Goal: Task Accomplishment & Management: Use online tool/utility

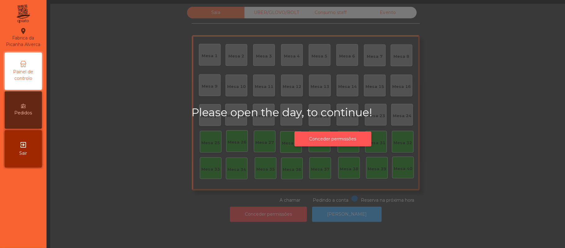
click at [341, 140] on button "Conceder permissões" at bounding box center [333, 138] width 77 height 15
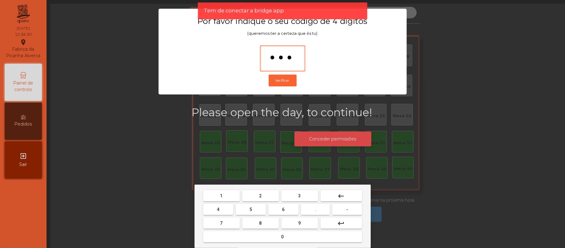
type input "****"
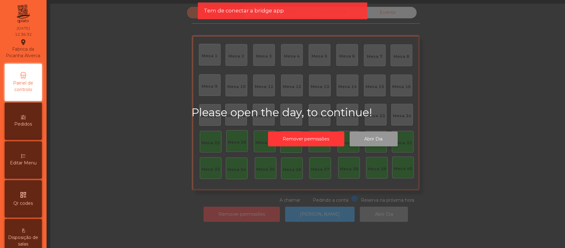
click at [386, 133] on button "Abrir Dia" at bounding box center [374, 138] width 48 height 15
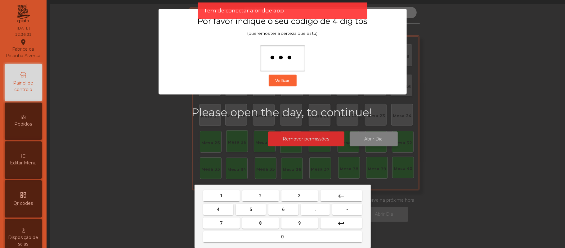
type input "****"
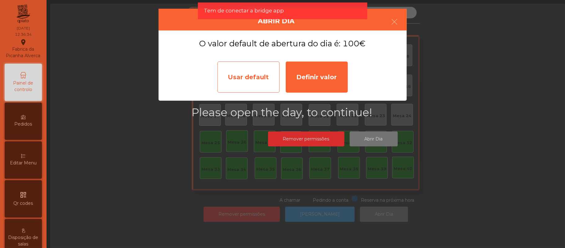
click at [242, 70] on div "Usar default" at bounding box center [249, 76] width 62 height 31
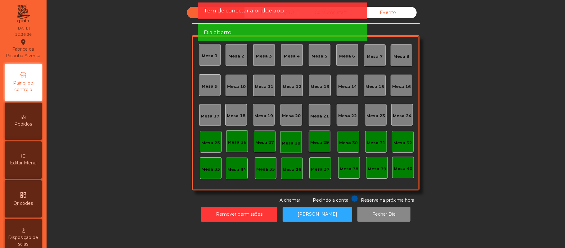
click at [270, 30] on div "Dia aberto" at bounding box center [282, 33] width 157 height 8
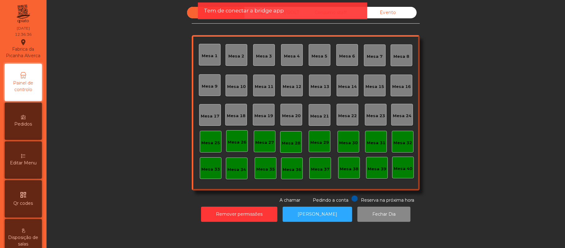
click at [273, 11] on span "Tem de conectar a bridge app" at bounding box center [244, 11] width 80 height 8
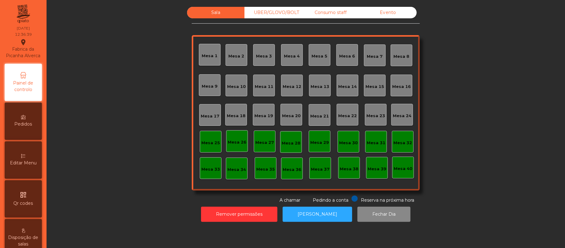
click at [457, 204] on div "Remover permissões Abrir [PERSON_NAME] Dia" at bounding box center [306, 213] width 502 height 21
click at [280, 13] on div "UBER/GLOVO/BOLT" at bounding box center [273, 12] width 57 height 11
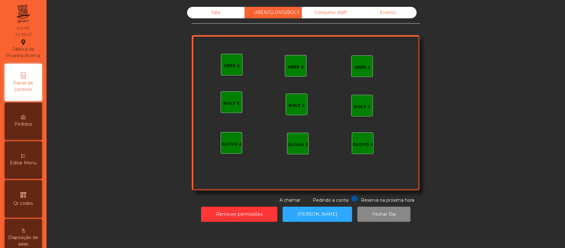
click at [226, 56] on div "UBER 1" at bounding box center [232, 65] width 22 height 22
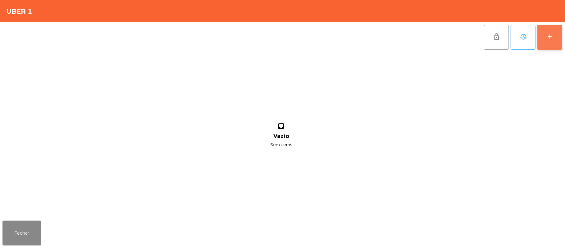
click at [549, 42] on button "add" at bounding box center [550, 37] width 25 height 25
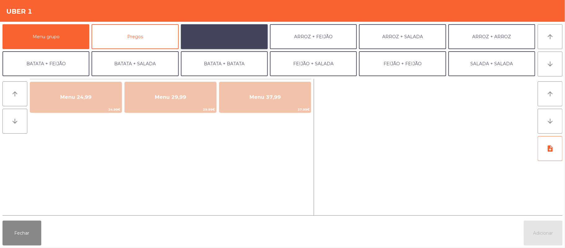
click at [229, 41] on button "ARROZ + BATATAS" at bounding box center [224, 36] width 87 height 25
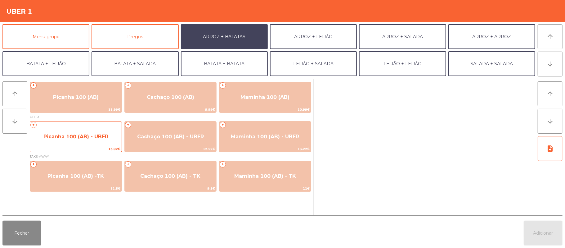
click at [78, 133] on span "Picanha 100 (AB) - UBER" at bounding box center [75, 136] width 65 height 6
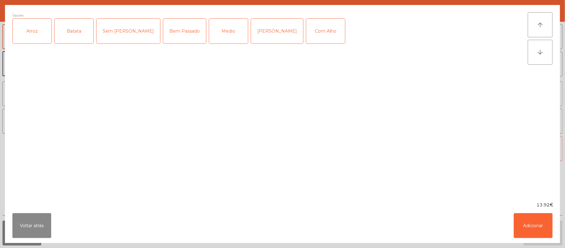
click at [34, 36] on div "Arroz" at bounding box center [32, 31] width 39 height 25
click at [65, 36] on div "Batata" at bounding box center [74, 31] width 39 height 25
click at [209, 34] on div "Medio" at bounding box center [228, 31] width 39 height 25
click at [306, 32] on div "Com Alho" at bounding box center [325, 31] width 39 height 25
click at [543, 223] on button "Adicionar" at bounding box center [533, 225] width 39 height 25
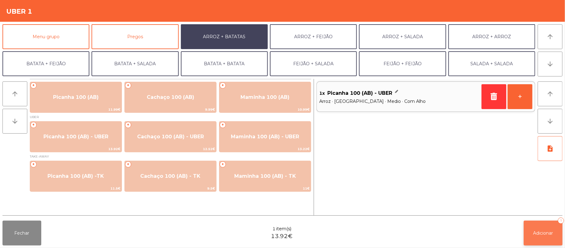
click at [543, 230] on span "Adicionar" at bounding box center [544, 233] width 20 height 6
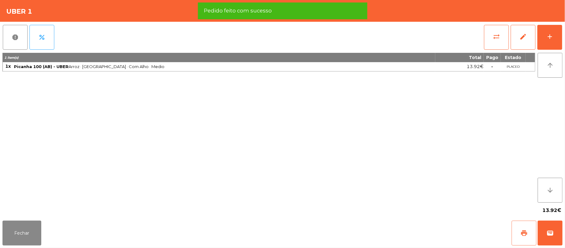
click at [520, 230] on button "print" at bounding box center [524, 232] width 25 height 25
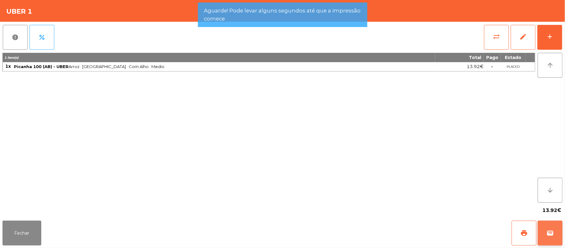
click at [555, 232] on button "wallet" at bounding box center [550, 232] width 25 height 25
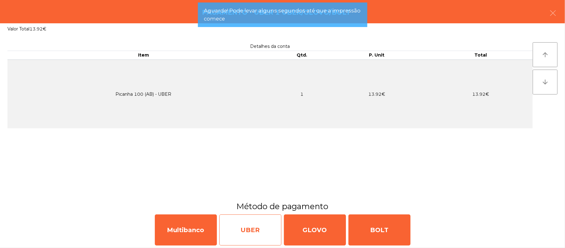
click at [255, 237] on div "UBER" at bounding box center [250, 229] width 62 height 31
select select "**"
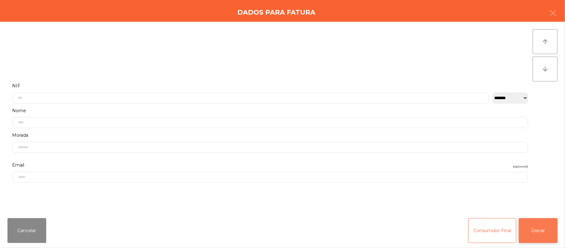
click at [531, 234] on button "Gravar" at bounding box center [538, 230] width 39 height 25
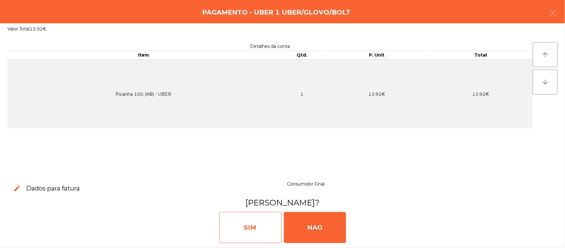
click at [257, 220] on div "SIM" at bounding box center [250, 227] width 62 height 31
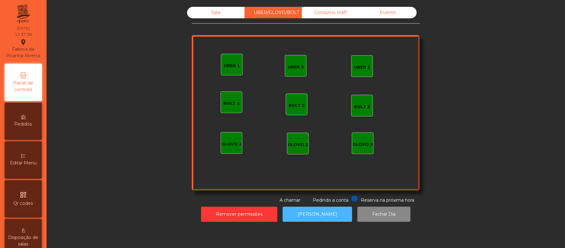
click at [309, 214] on button "[PERSON_NAME]" at bounding box center [318, 213] width 70 height 15
click at [215, 13] on div "Sala" at bounding box center [215, 12] width 57 height 11
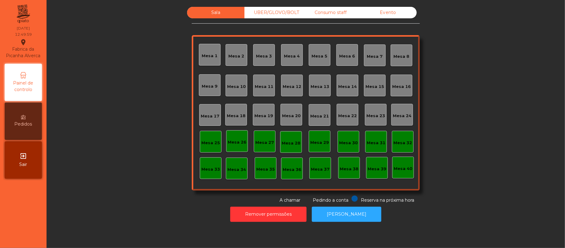
click at [377, 168] on div "Mesa 39" at bounding box center [377, 169] width 19 height 6
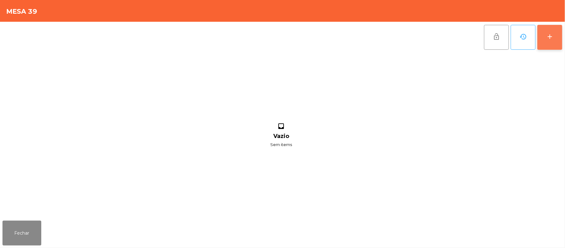
click at [547, 42] on button "add" at bounding box center [550, 37] width 25 height 25
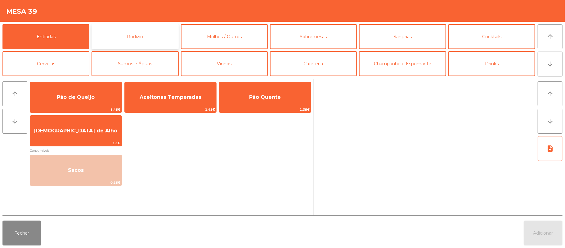
click at [144, 33] on button "Rodizio" at bounding box center [135, 36] width 87 height 25
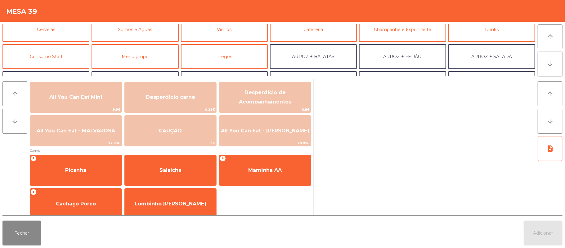
scroll to position [40, 0]
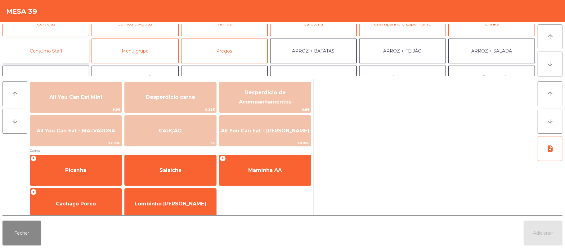
click at [75, 51] on button "Consumo Staff" at bounding box center [45, 50] width 87 height 25
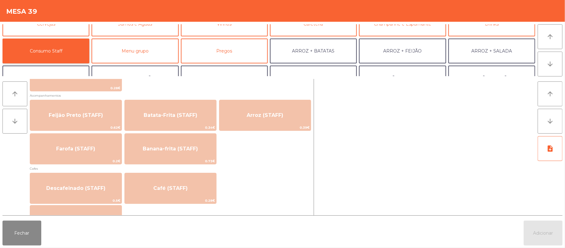
scroll to position [276, 0]
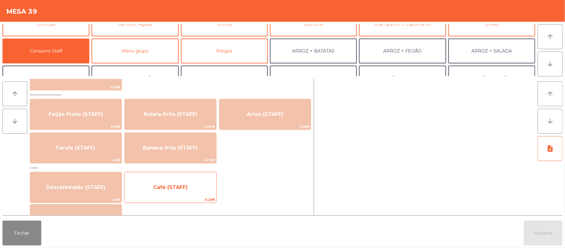
click at [201, 194] on span "Café (STAFF)" at bounding box center [171, 187] width 92 height 17
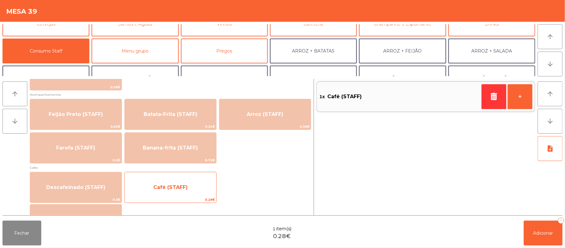
click at [196, 194] on span "Café (STAFF)" at bounding box center [171, 187] width 92 height 17
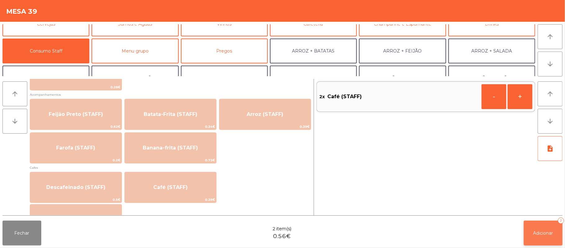
click at [546, 240] on button "Adicionar 2" at bounding box center [543, 232] width 39 height 25
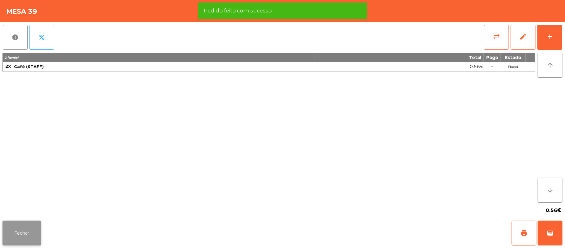
click at [32, 223] on button "Fechar" at bounding box center [21, 232] width 39 height 25
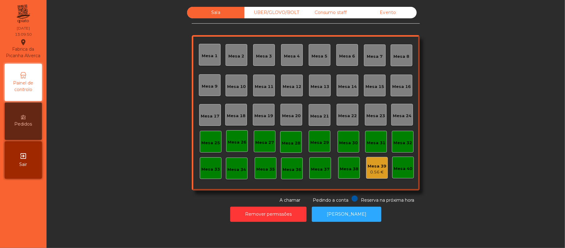
click at [259, 91] on div "Mesa 11" at bounding box center [264, 85] width 22 height 22
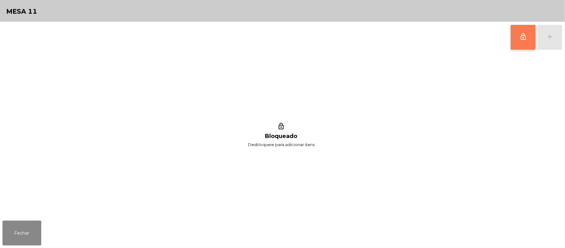
click at [516, 48] on button "lock_outline" at bounding box center [523, 37] width 25 height 25
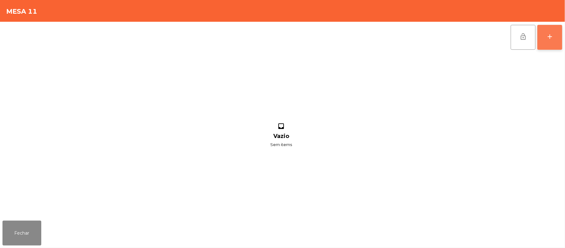
click at [552, 39] on div "add" at bounding box center [549, 36] width 7 height 7
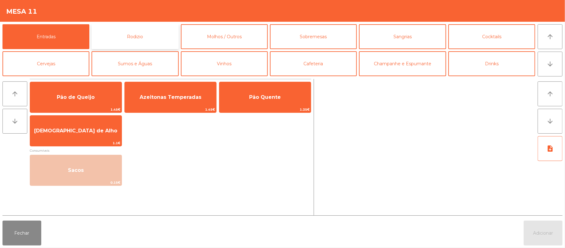
click at [156, 29] on button "Rodizio" at bounding box center [135, 36] width 87 height 25
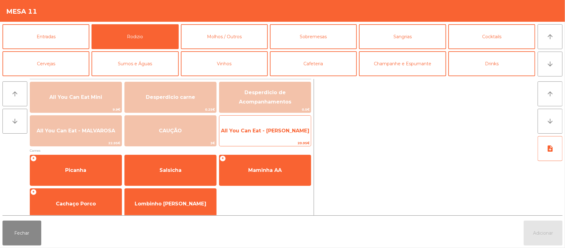
click at [254, 126] on span "All You Can Eat - [PERSON_NAME]" at bounding box center [265, 130] width 92 height 17
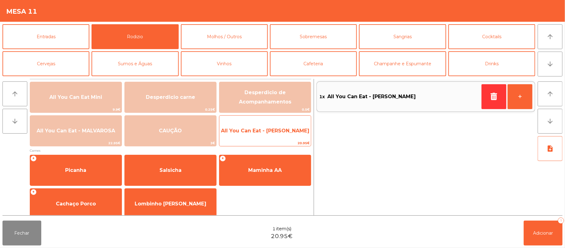
click at [267, 132] on span "All You Can Eat - [PERSON_NAME]" at bounding box center [265, 131] width 88 height 6
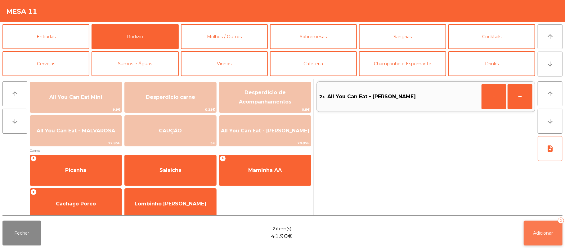
click at [540, 245] on button "Adicionar 2" at bounding box center [543, 232] width 39 height 25
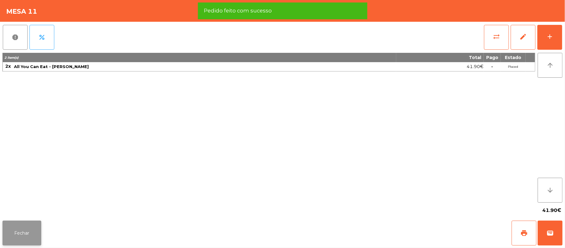
click at [30, 225] on button "Fechar" at bounding box center [21, 232] width 39 height 25
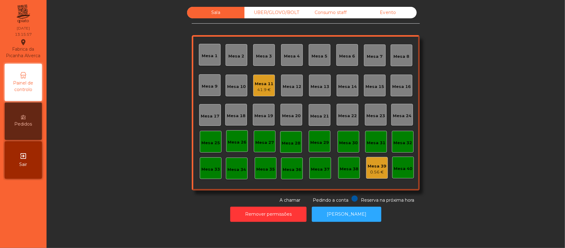
click at [262, 87] on div "41.9 €" at bounding box center [264, 90] width 19 height 6
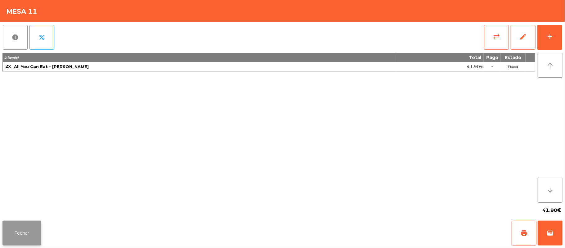
click at [19, 245] on button "Fechar" at bounding box center [21, 232] width 39 height 25
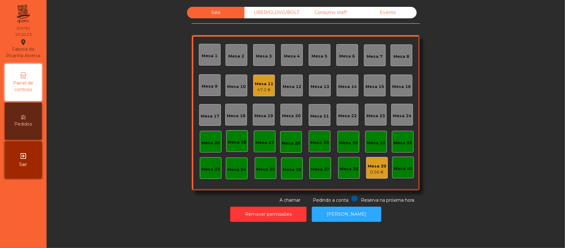
click at [265, 83] on div "Mesa 11" at bounding box center [264, 84] width 19 height 6
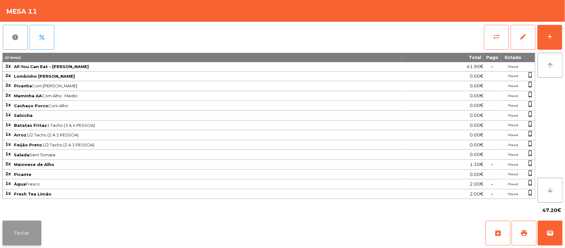
click at [20, 228] on button "Fechar" at bounding box center [21, 232] width 39 height 25
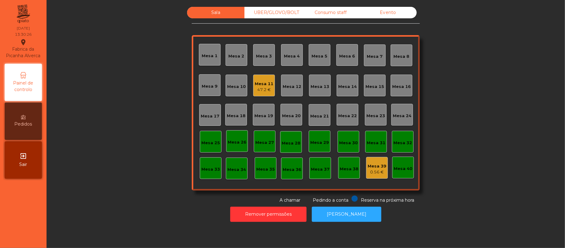
click at [372, 58] on div "Mesa 7" at bounding box center [375, 56] width 16 height 6
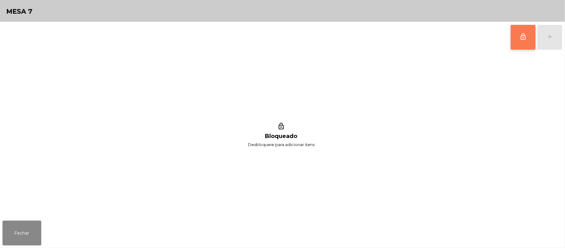
click at [515, 49] on button "lock_outline" at bounding box center [523, 37] width 25 height 25
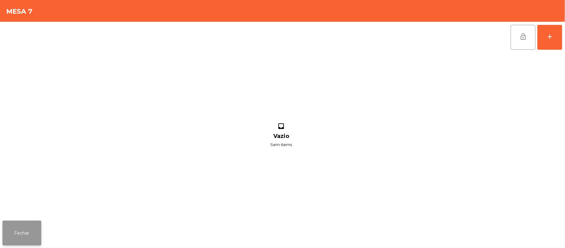
click at [19, 231] on button "Fechar" at bounding box center [21, 232] width 39 height 25
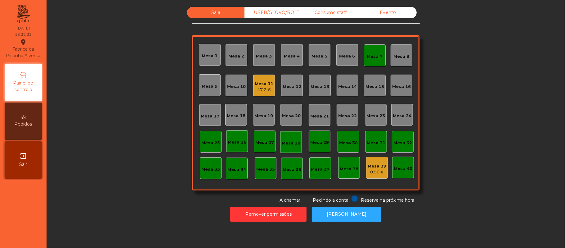
click at [208, 45] on div "Mesa 1" at bounding box center [210, 55] width 22 height 22
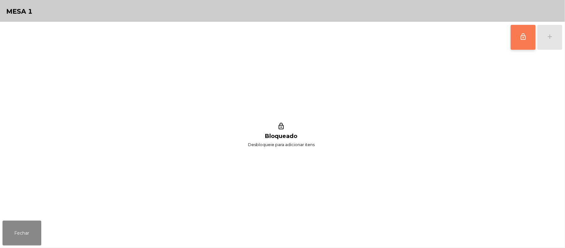
click at [530, 42] on button "lock_outline" at bounding box center [523, 37] width 25 height 25
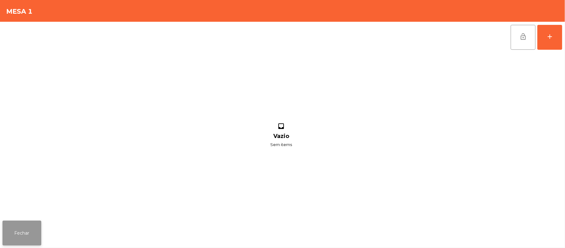
click at [30, 232] on button "Fechar" at bounding box center [21, 232] width 39 height 25
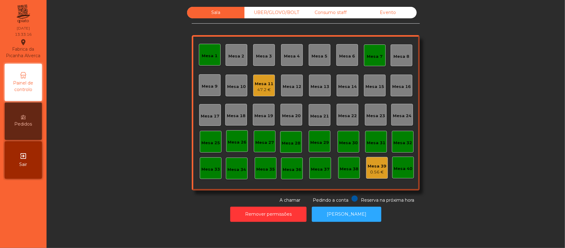
click at [208, 56] on div "Mesa 1" at bounding box center [210, 56] width 16 height 6
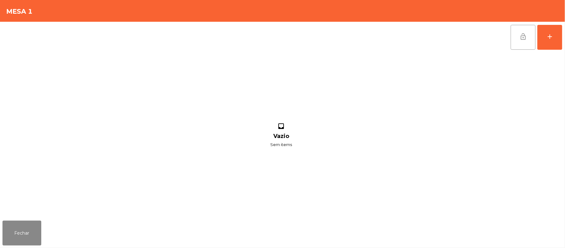
click at [526, 43] on button "lock_open" at bounding box center [523, 37] width 25 height 25
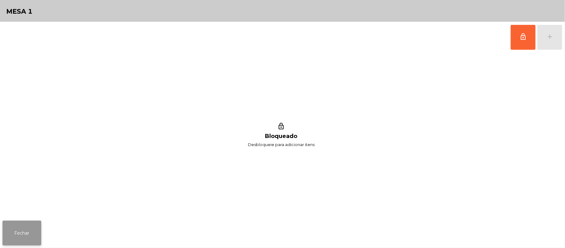
click at [22, 227] on button "Fechar" at bounding box center [21, 232] width 39 height 25
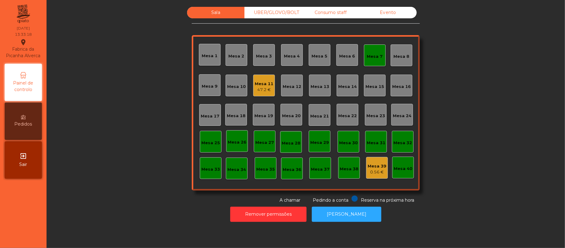
click at [367, 62] on div "Mesa 7" at bounding box center [375, 55] width 22 height 22
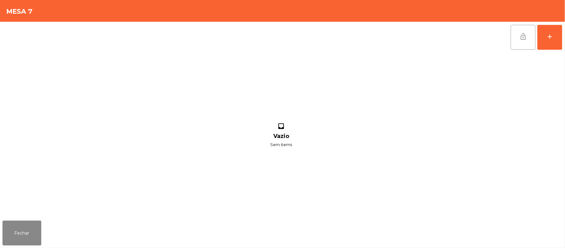
click at [518, 39] on button "lock_open" at bounding box center [523, 37] width 25 height 25
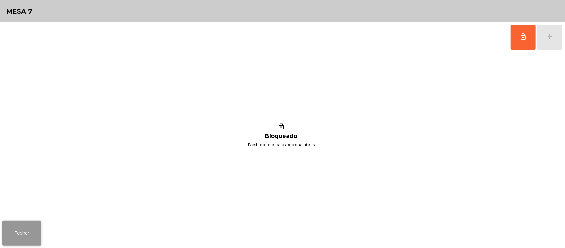
click at [29, 221] on button "Fechar" at bounding box center [21, 232] width 39 height 25
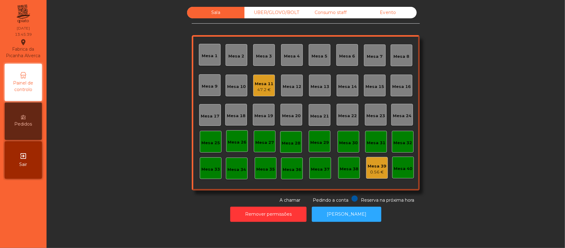
click at [374, 46] on div "Mesa 7" at bounding box center [375, 55] width 22 height 22
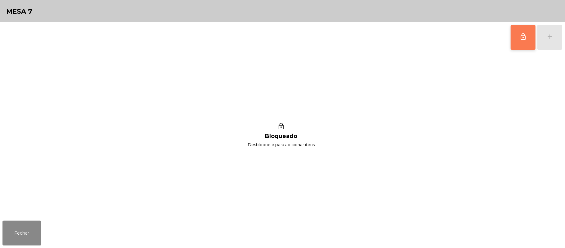
click at [517, 35] on button "lock_outline" at bounding box center [523, 37] width 25 height 25
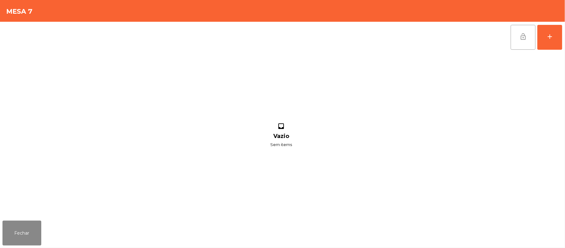
click at [520, 45] on button "lock_open" at bounding box center [523, 37] width 25 height 25
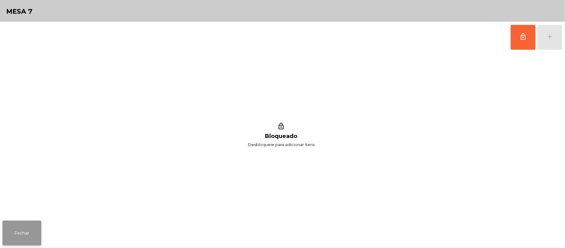
click at [19, 232] on button "Fechar" at bounding box center [21, 232] width 39 height 25
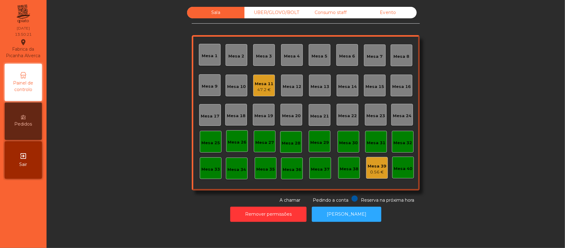
click at [368, 168] on div "Mesa 39" at bounding box center [377, 166] width 19 height 6
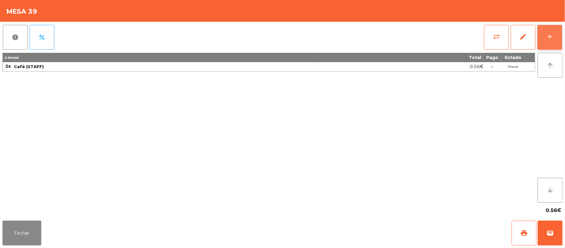
click at [562, 38] on button "add" at bounding box center [550, 37] width 25 height 25
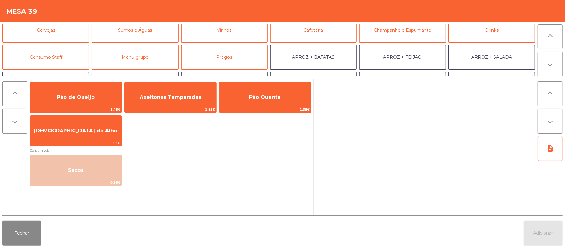
scroll to position [31, 0]
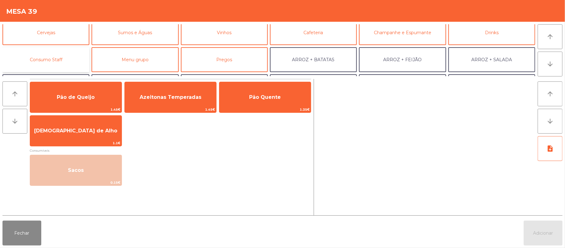
click at [68, 56] on button "Consumo Staff" at bounding box center [45, 59] width 87 height 25
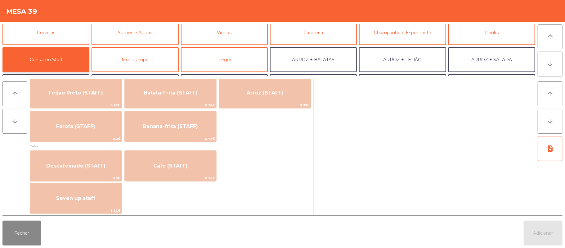
scroll to position [308, 0]
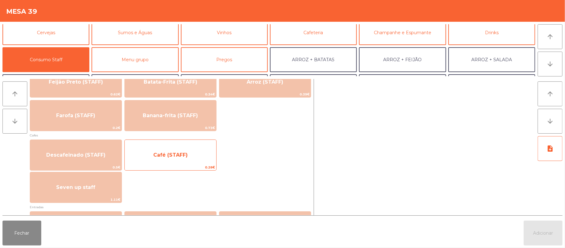
click at [210, 167] on span "0.28€" at bounding box center [171, 167] width 92 height 6
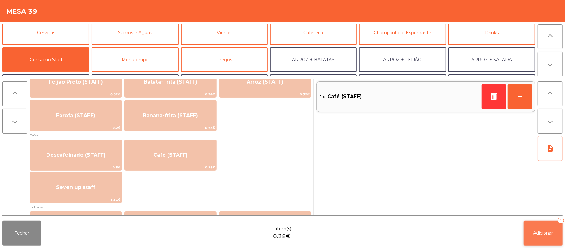
click at [544, 233] on span "Adicionar" at bounding box center [544, 233] width 20 height 6
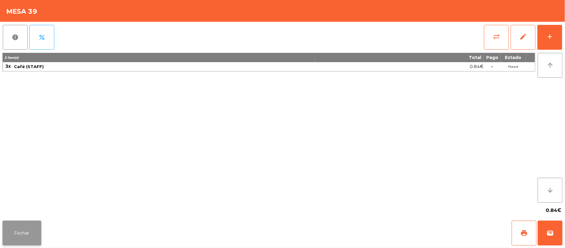
click at [16, 237] on button "Fechar" at bounding box center [21, 232] width 39 height 25
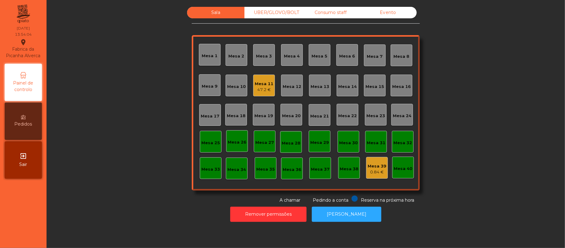
click at [380, 62] on div "Mesa 7" at bounding box center [375, 55] width 22 height 22
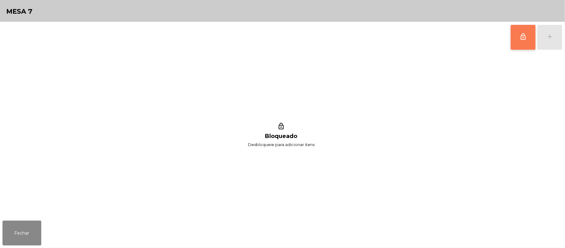
click at [522, 37] on span "lock_outline" at bounding box center [523, 36] width 7 height 7
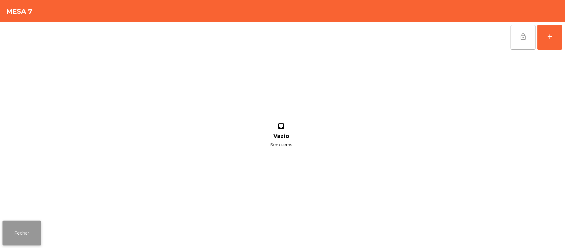
click at [29, 242] on button "Fechar" at bounding box center [21, 232] width 39 height 25
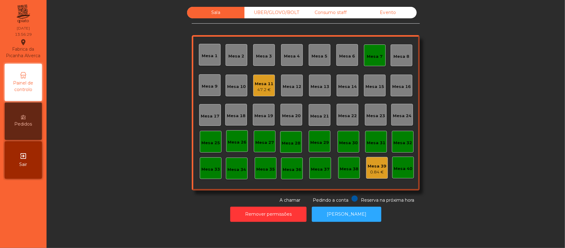
click at [369, 60] on div "Mesa 7" at bounding box center [375, 55] width 22 height 22
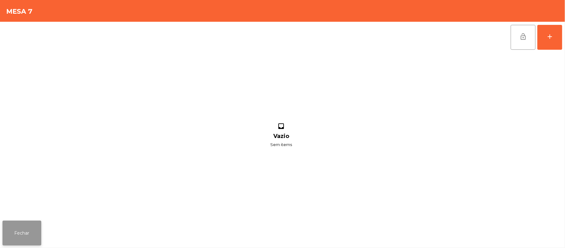
click at [28, 243] on button "Fechar" at bounding box center [21, 232] width 39 height 25
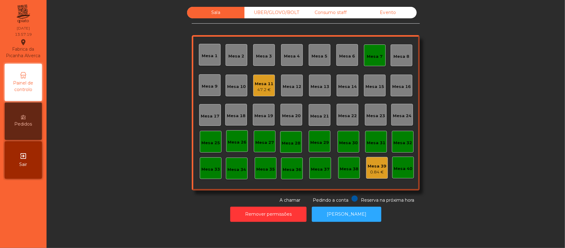
click at [371, 165] on div "Mesa 39" at bounding box center [377, 166] width 19 height 6
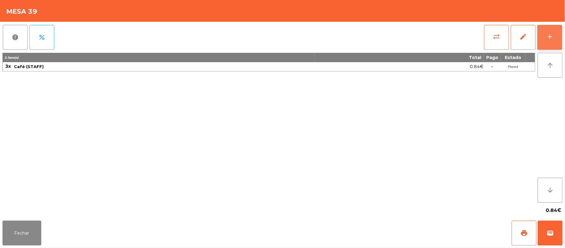
click at [561, 27] on button "add" at bounding box center [550, 37] width 25 height 25
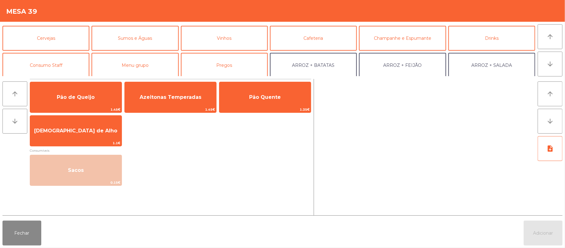
scroll to position [29, 0]
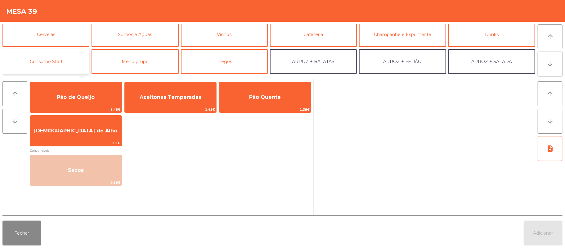
click at [59, 64] on button "Consumo Staff" at bounding box center [45, 61] width 87 height 25
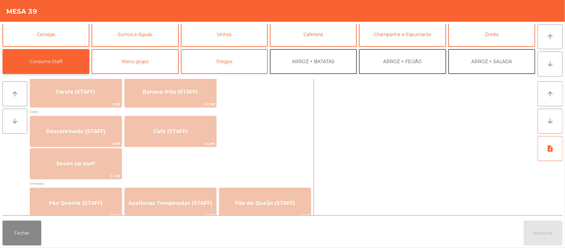
scroll to position [338, 0]
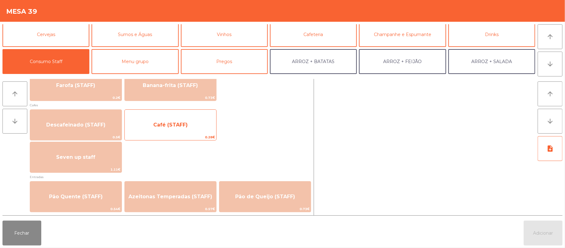
click at [212, 128] on span "Café (STAFF)" at bounding box center [171, 124] width 92 height 17
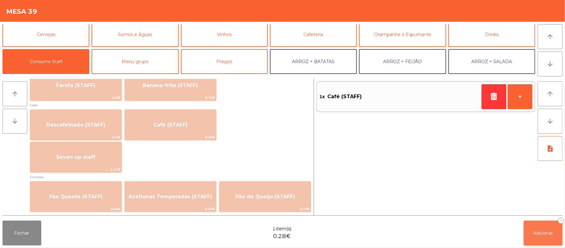
click at [543, 229] on button "Adicionar 1" at bounding box center [543, 232] width 39 height 25
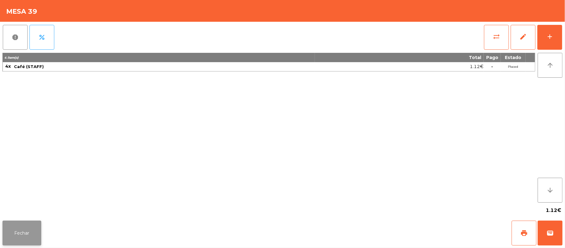
click at [19, 232] on button "Fechar" at bounding box center [21, 232] width 39 height 25
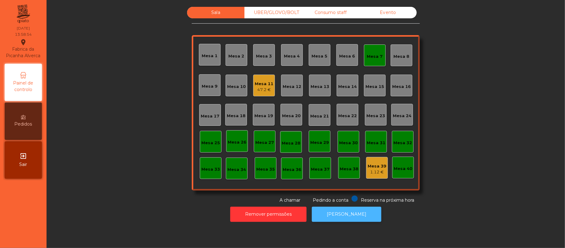
click at [347, 216] on button "[PERSON_NAME]" at bounding box center [347, 213] width 70 height 15
click at [366, 82] on div "Mesa 15" at bounding box center [375, 85] width 19 height 9
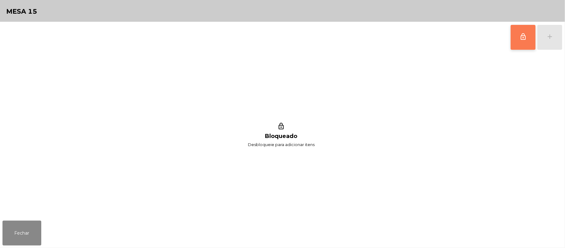
click at [526, 31] on button "lock_outline" at bounding box center [523, 37] width 25 height 25
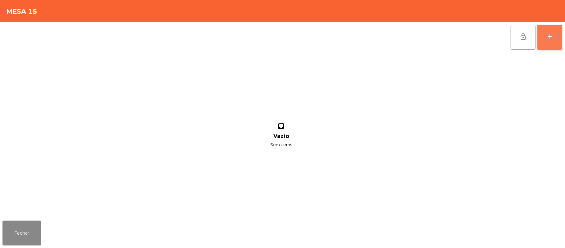
click at [556, 36] on button "add" at bounding box center [550, 37] width 25 height 25
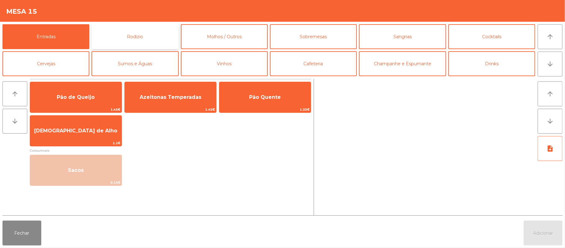
click at [158, 32] on button "Rodizio" at bounding box center [135, 36] width 87 height 25
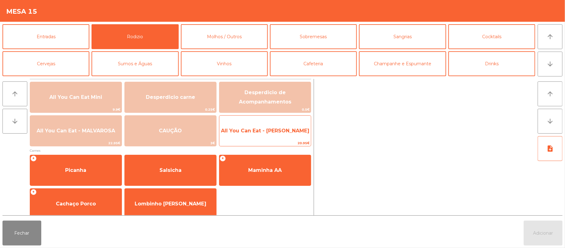
click at [272, 138] on span "All You Can Eat - [PERSON_NAME]" at bounding box center [265, 130] width 92 height 17
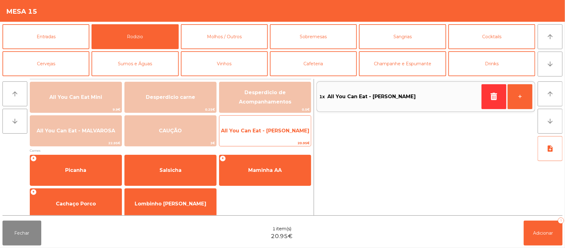
click at [273, 143] on span "20.95€" at bounding box center [265, 143] width 92 height 6
click at [274, 138] on span "All You Can Eat - [PERSON_NAME]" at bounding box center [265, 130] width 92 height 17
click at [270, 138] on span "All You Can Eat - [PERSON_NAME]" at bounding box center [265, 130] width 92 height 17
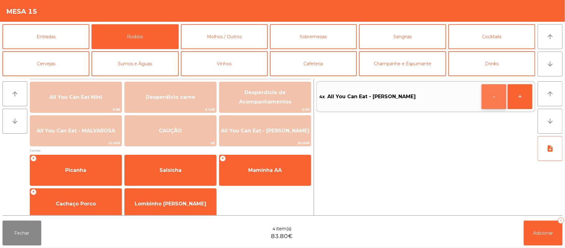
click at [493, 100] on button "-" at bounding box center [494, 96] width 25 height 25
click at [484, 99] on button "-" at bounding box center [494, 96] width 25 height 25
click at [537, 237] on button "Adicionar 2" at bounding box center [543, 232] width 39 height 25
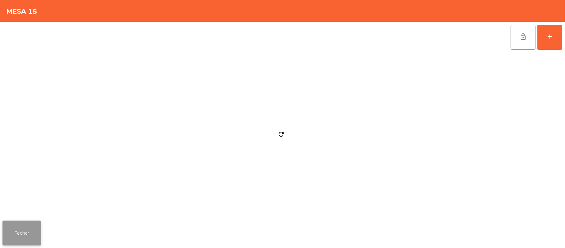
click at [26, 237] on button "Fechar" at bounding box center [21, 232] width 39 height 25
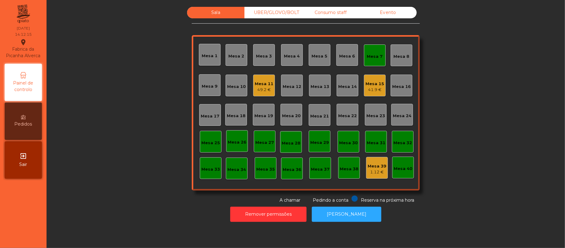
click at [370, 55] on div "Mesa 7" at bounding box center [375, 56] width 16 height 6
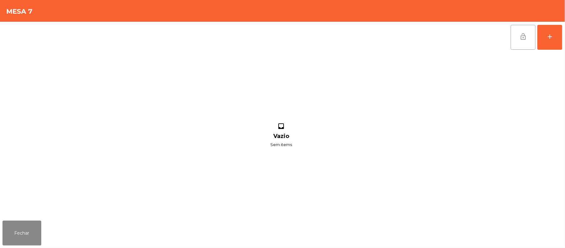
click at [521, 37] on span "lock_open" at bounding box center [523, 36] width 7 height 7
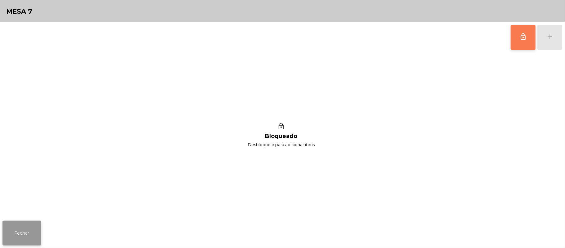
click at [35, 228] on button "Fechar" at bounding box center [21, 232] width 39 height 25
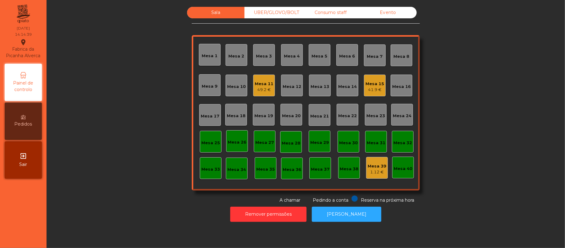
click at [369, 81] on div "Mesa 15" at bounding box center [375, 84] width 19 height 6
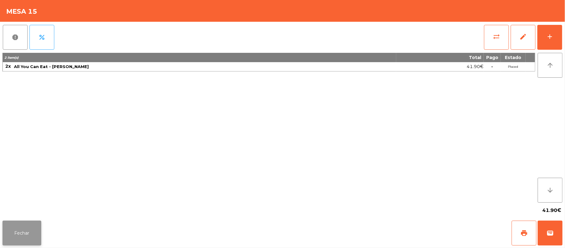
click at [11, 232] on button "Fechar" at bounding box center [21, 232] width 39 height 25
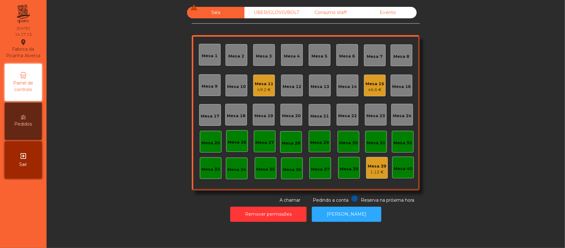
click at [256, 81] on div "Mesa 11" at bounding box center [264, 84] width 19 height 6
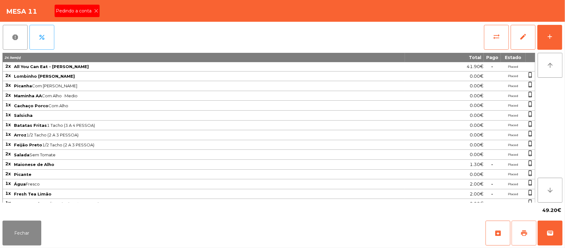
click at [527, 234] on span "print" at bounding box center [524, 232] width 7 height 7
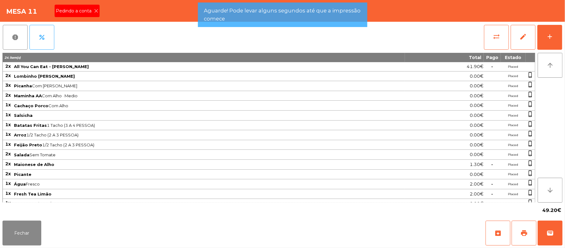
click at [96, 15] on div "Pedindo a conta" at bounding box center [77, 11] width 45 height 12
click at [96, 11] on div "Mesa 11 Pedindo a conta" at bounding box center [282, 11] width 565 height 22
click at [96, 11] on div "Mesa 11" at bounding box center [282, 11] width 565 height 22
click at [19, 236] on button "Fechar" at bounding box center [21, 232] width 39 height 25
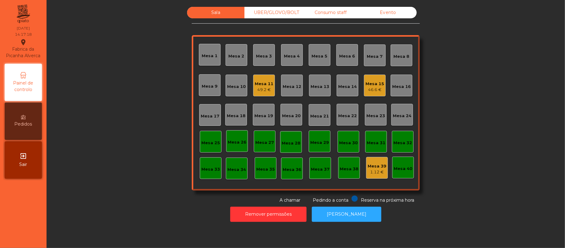
click at [375, 91] on div "46.6 €" at bounding box center [375, 90] width 19 height 6
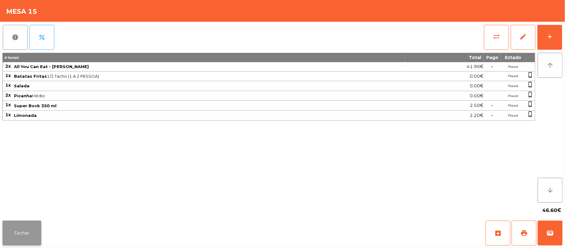
click at [30, 235] on button "Fechar" at bounding box center [21, 232] width 39 height 25
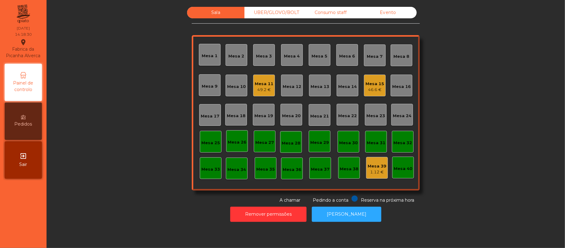
click at [260, 89] on div "49.2 €" at bounding box center [264, 90] width 19 height 6
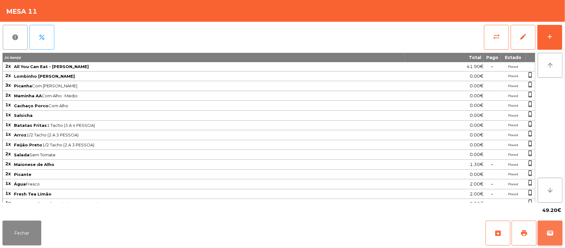
click at [558, 233] on button "wallet" at bounding box center [550, 232] width 25 height 25
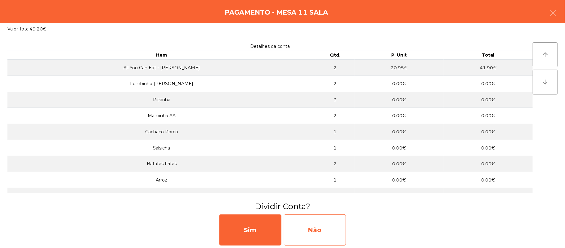
click at [339, 231] on div "Não" at bounding box center [315, 229] width 62 height 31
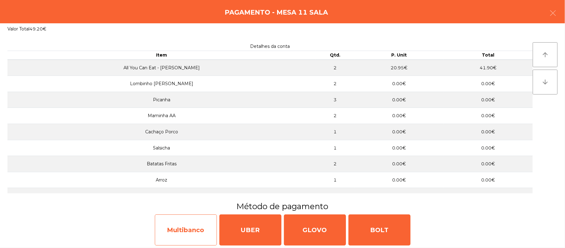
click at [199, 233] on div "Multibanco" at bounding box center [186, 229] width 62 height 31
select select "**"
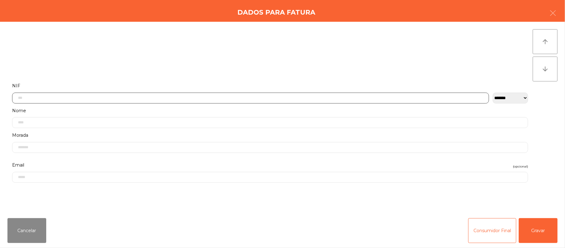
click at [287, 96] on input "text" at bounding box center [250, 98] width 477 height 11
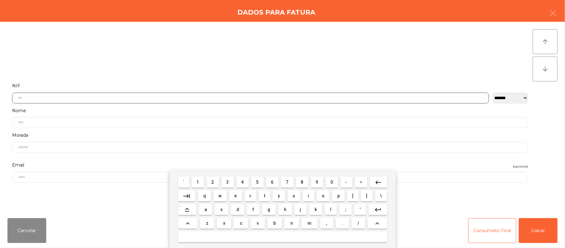
scroll to position [52, 0]
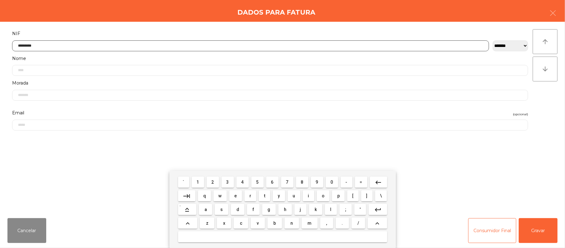
type input "*********"
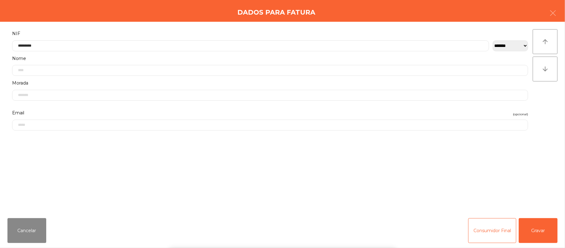
click at [550, 230] on div "` 1 2 3 4 5 6 7 8 9 0 - = keyboard_backspace keyboard_tab q w e r t y u i o p […" at bounding box center [282, 209] width 565 height 77
click at [544, 230] on div "` 1 2 3 4 5 6 7 8 9 0 - = keyboard_backspace keyboard_tab q w e r t y u i o p […" at bounding box center [282, 209] width 565 height 77
click at [539, 223] on button "Gravar" at bounding box center [538, 230] width 39 height 25
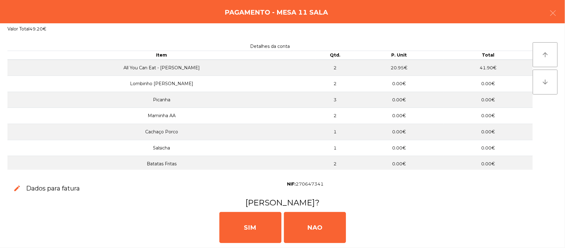
click at [535, 233] on div "[PERSON_NAME]" at bounding box center [282, 226] width 560 height 37
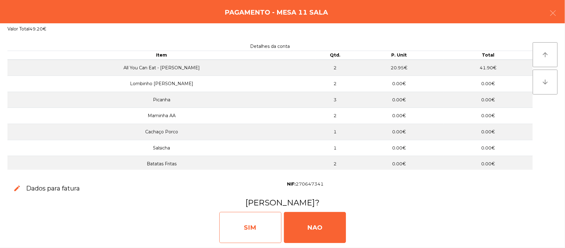
click at [251, 223] on div "SIM" at bounding box center [250, 227] width 62 height 31
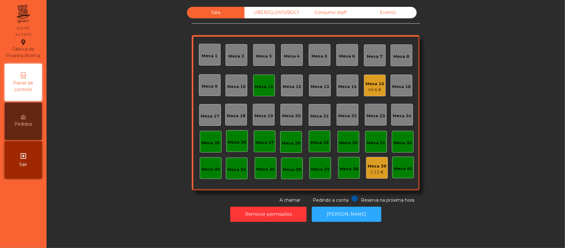
click at [257, 80] on div "Mesa 11" at bounding box center [264, 85] width 22 height 22
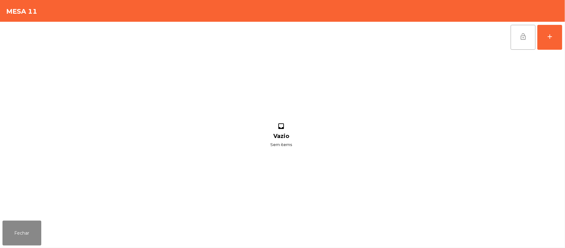
click at [511, 38] on button "lock_open" at bounding box center [523, 37] width 25 height 25
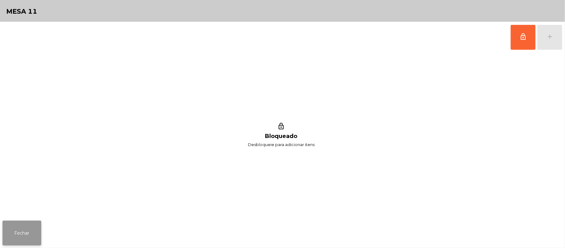
click at [19, 235] on button "Fechar" at bounding box center [21, 232] width 39 height 25
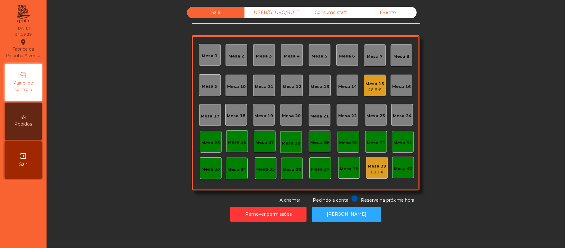
click at [368, 45] on div "Mesa 7" at bounding box center [375, 55] width 22 height 22
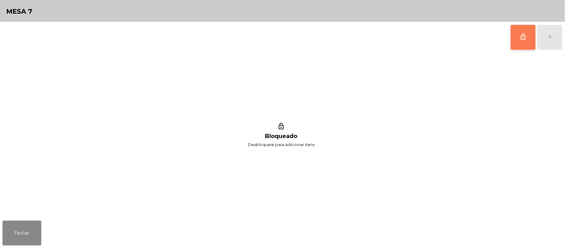
click at [515, 39] on button "lock_outline" at bounding box center [523, 37] width 25 height 25
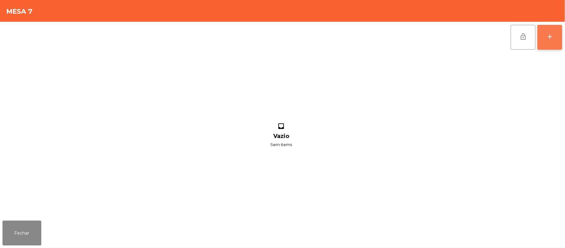
click at [546, 41] on button "add" at bounding box center [550, 37] width 25 height 25
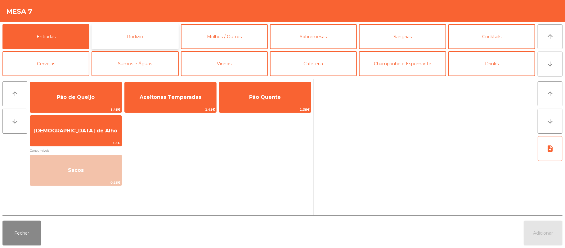
click at [149, 37] on button "Rodizio" at bounding box center [135, 36] width 87 height 25
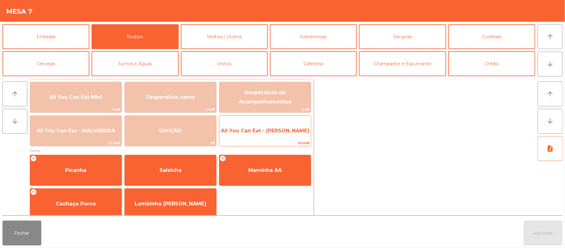
click at [266, 131] on span "All You Can Eat - [PERSON_NAME]" at bounding box center [265, 131] width 88 height 6
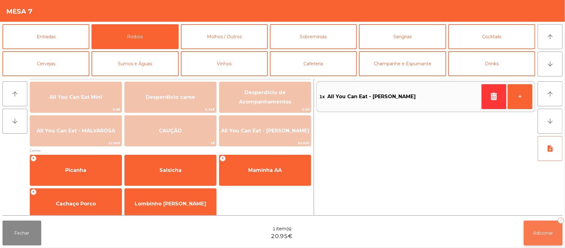
click at [543, 234] on span "Adicionar" at bounding box center [544, 233] width 20 height 6
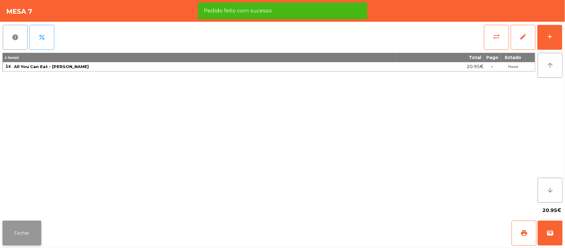
click at [24, 235] on button "Fechar" at bounding box center [21, 232] width 39 height 25
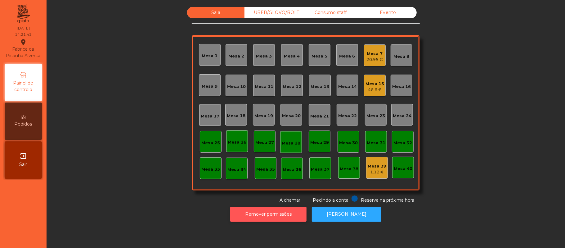
click at [271, 214] on button "Remover permissões" at bounding box center [268, 213] width 76 height 15
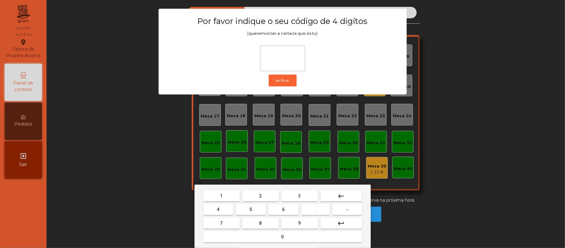
click at [263, 190] on button "2" at bounding box center [260, 195] width 37 height 11
click at [283, 209] on span "6" at bounding box center [283, 209] width 2 height 5
click at [225, 195] on button "1" at bounding box center [221, 195] width 37 height 11
click at [249, 209] on button "5" at bounding box center [251, 209] width 30 height 11
type input "****"
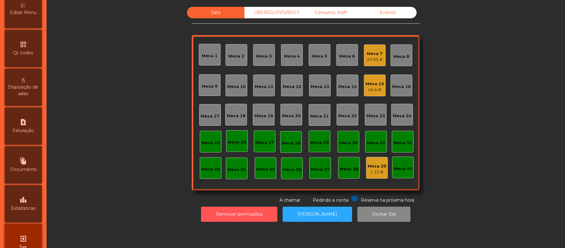
scroll to position [174, 0]
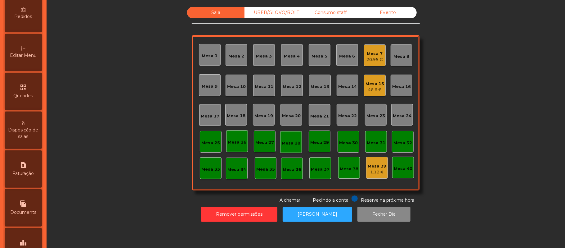
click at [30, 46] on div "Editar Menu" at bounding box center [23, 52] width 37 height 37
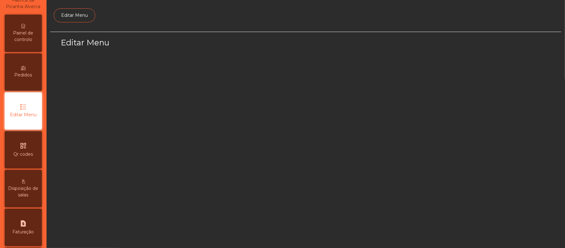
scroll to position [43, 0]
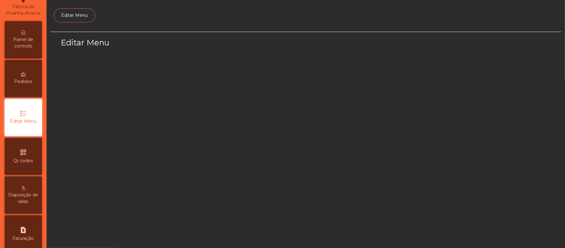
select select "*"
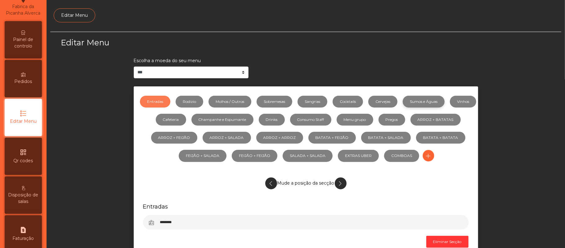
click at [445, 100] on link "Sumos e Águas" at bounding box center [424, 102] width 42 height 12
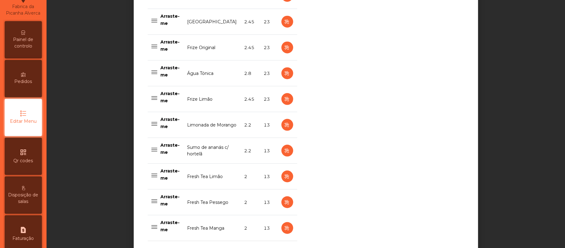
scroll to position [553, 0]
click at [220, 125] on td "Limonada de Morango" at bounding box center [212, 125] width 57 height 26
click at [284, 127] on icon "button" at bounding box center [287, 125] width 7 height 8
select select "***"
select select "**"
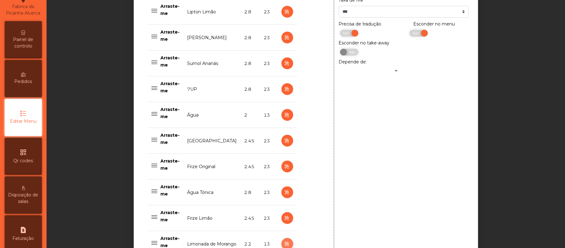
scroll to position [435, 0]
click at [409, 34] on span "Sim" at bounding box center [417, 32] width 16 height 7
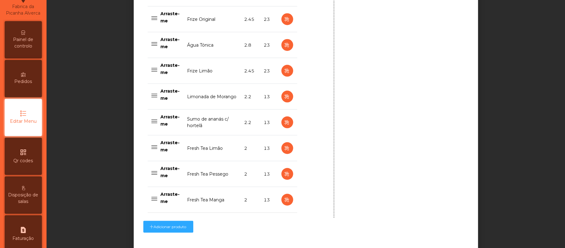
scroll to position [628, 0]
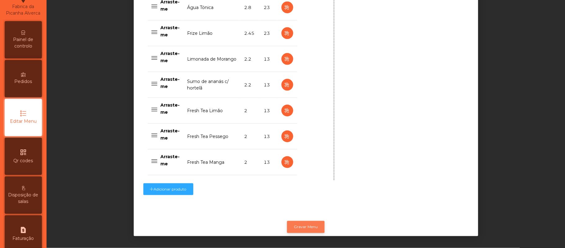
click at [306, 221] on button "Gravar Menu" at bounding box center [306, 227] width 38 height 12
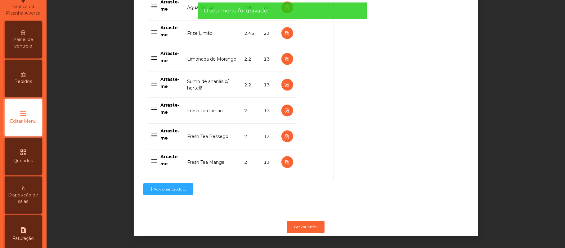
click at [216, 78] on td "Sumo de ananás c/ hortelã" at bounding box center [212, 85] width 57 height 26
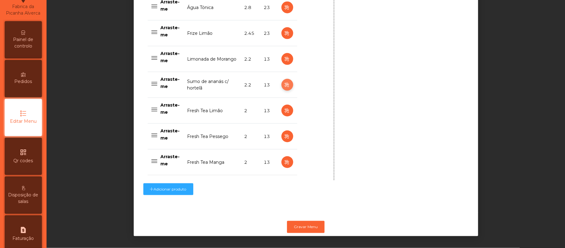
click at [284, 81] on icon "button" at bounding box center [287, 85] width 7 height 8
type input "**********"
select select "***"
select select "**"
click at [284, 81] on icon "button" at bounding box center [287, 85] width 7 height 8
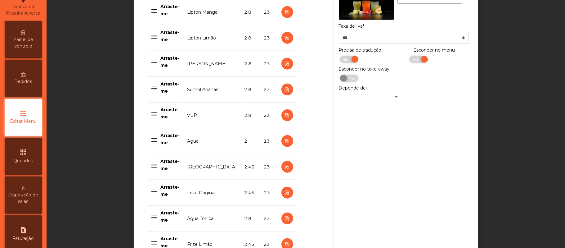
scroll to position [410, 0]
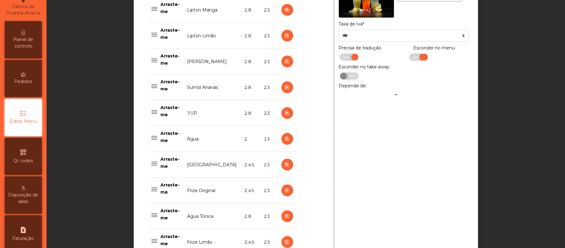
click at [409, 58] on span "Sim" at bounding box center [417, 57] width 16 height 7
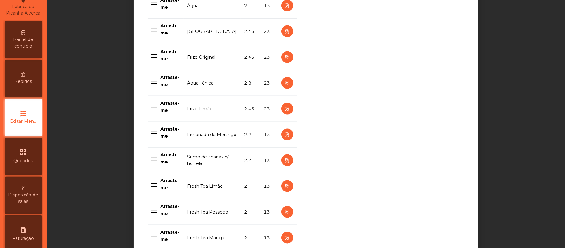
scroll to position [628, 0]
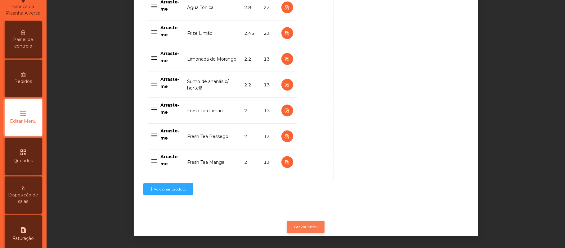
click at [306, 221] on button "Gravar Menu" at bounding box center [306, 227] width 38 height 12
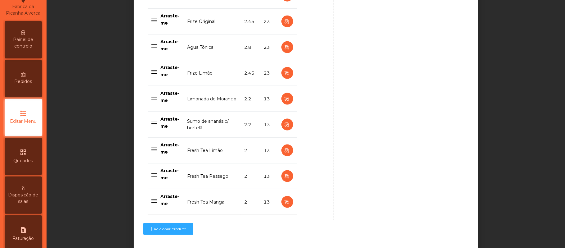
scroll to position [585, 0]
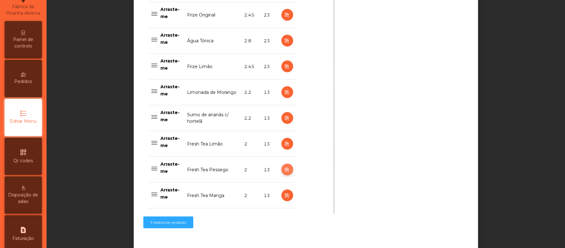
click at [284, 170] on icon "button" at bounding box center [287, 170] width 7 height 8
type input "**********"
type input "*"
select select "***"
select select "**"
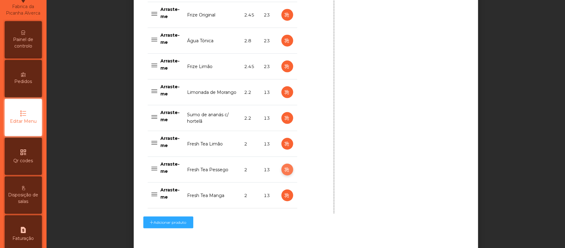
click at [284, 172] on icon "button" at bounding box center [287, 170] width 7 height 8
click at [284, 173] on icon "button" at bounding box center [287, 170] width 7 height 8
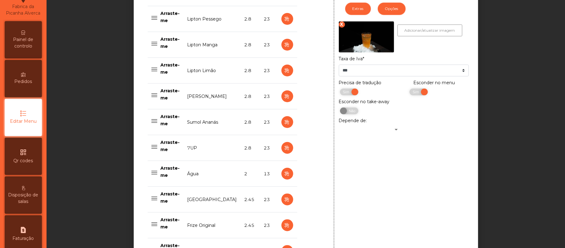
scroll to position [371, 0]
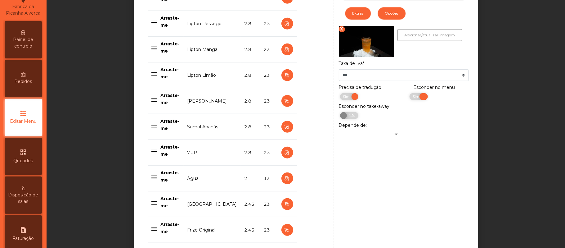
click at [409, 97] on span "Sim" at bounding box center [417, 96] width 16 height 7
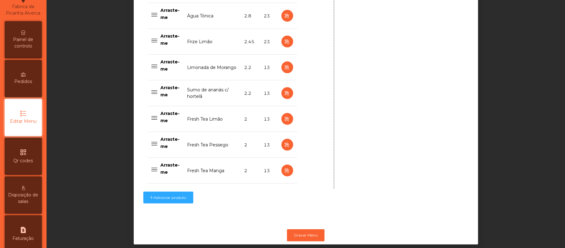
scroll to position [628, 0]
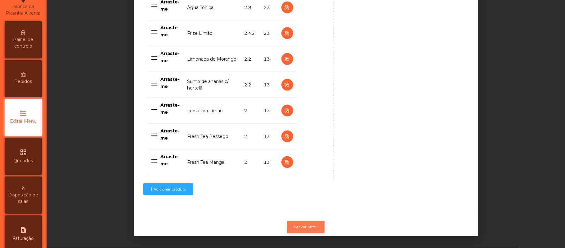
click at [305, 221] on button "Gravar Menu" at bounding box center [306, 227] width 38 height 12
click at [284, 133] on icon "button" at bounding box center [287, 137] width 7 height 8
click at [284, 158] on icon "button" at bounding box center [287, 162] width 7 height 8
type input "**********"
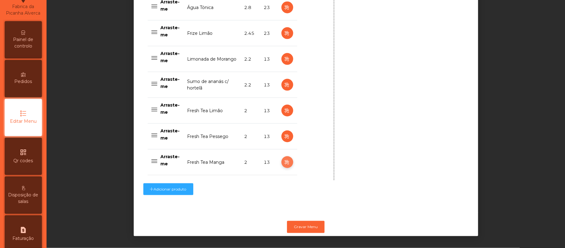
select select "***"
select select "**"
click at [284, 158] on icon "button" at bounding box center [287, 162] width 7 height 8
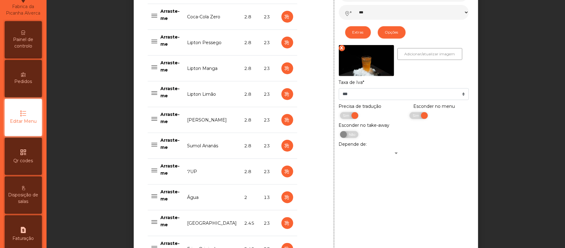
scroll to position [335, 0]
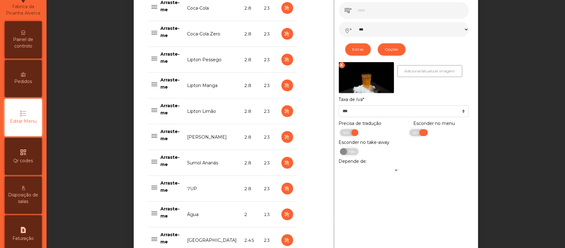
click at [410, 133] on span "Sim" at bounding box center [417, 132] width 16 height 7
click at [439, 189] on div "**********" at bounding box center [404, 196] width 140 height 535
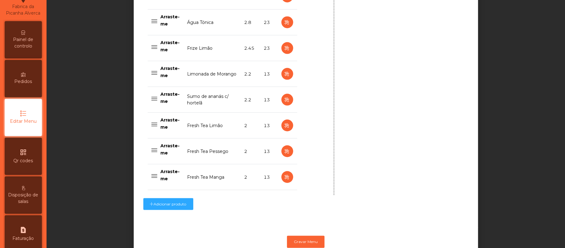
scroll to position [628, 0]
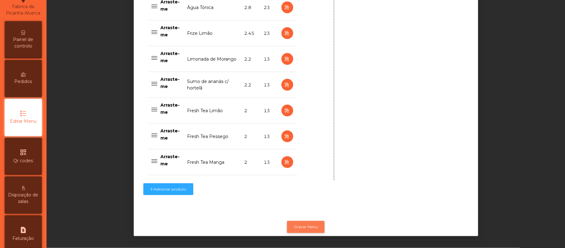
click at [311, 221] on button "Gravar Menu" at bounding box center [306, 227] width 38 height 12
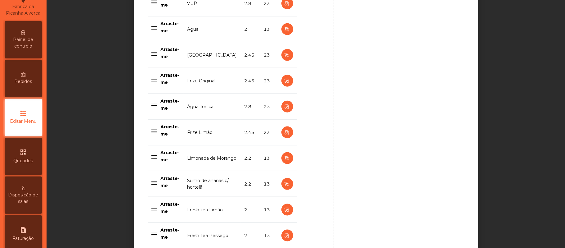
scroll to position [519, 0]
click at [32, 37] on div "Painel de controlo" at bounding box center [23, 39] width 37 height 37
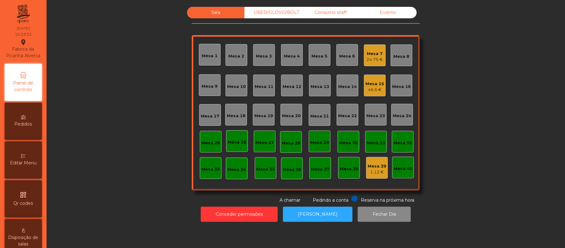
click at [367, 51] on div "Mesa 7" at bounding box center [375, 54] width 16 height 6
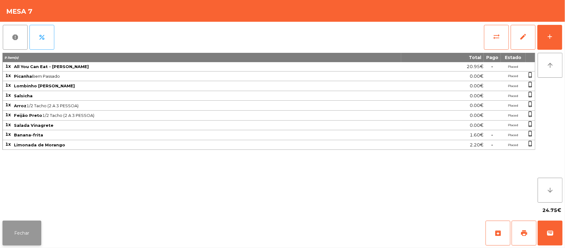
click at [35, 235] on button "Fechar" at bounding box center [21, 232] width 39 height 25
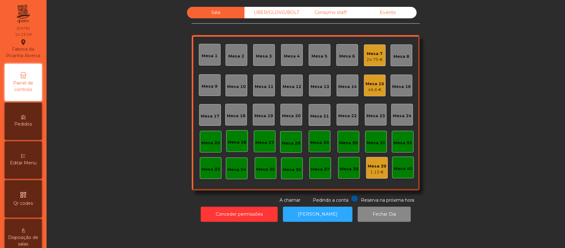
click at [373, 45] on div "Mesa 7 24.75 €" at bounding box center [375, 55] width 22 height 22
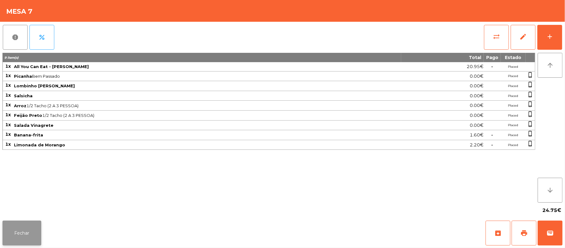
click at [36, 224] on button "Fechar" at bounding box center [21, 232] width 39 height 25
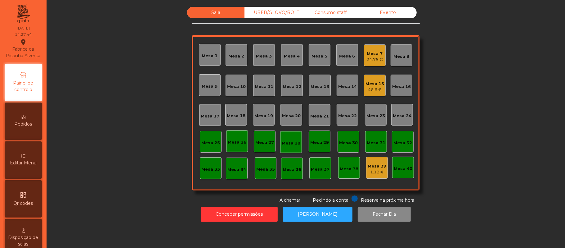
click at [377, 54] on div "Mesa 7" at bounding box center [375, 54] width 16 height 6
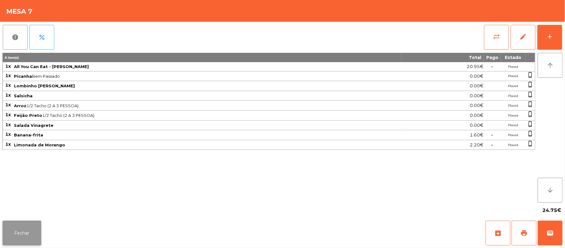
click at [34, 229] on button "Fechar" at bounding box center [21, 232] width 39 height 25
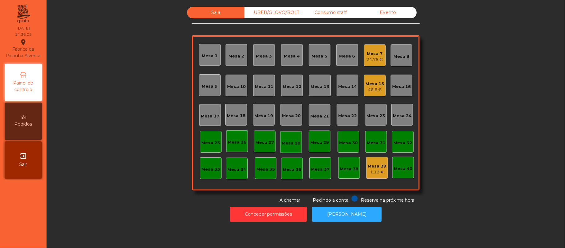
click at [374, 95] on div "Mesa 15 46.6 €" at bounding box center [375, 85] width 22 height 22
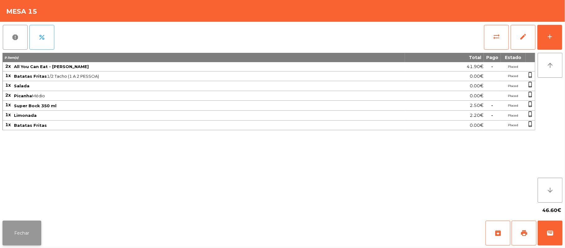
click at [37, 238] on button "Fechar" at bounding box center [21, 232] width 39 height 25
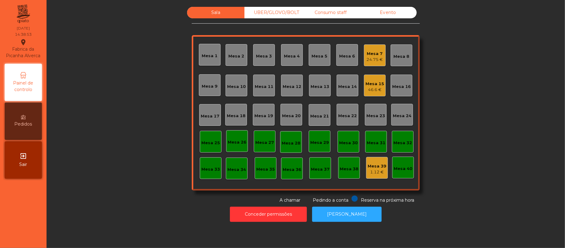
click at [373, 88] on div "46.6 €" at bounding box center [375, 90] width 19 height 6
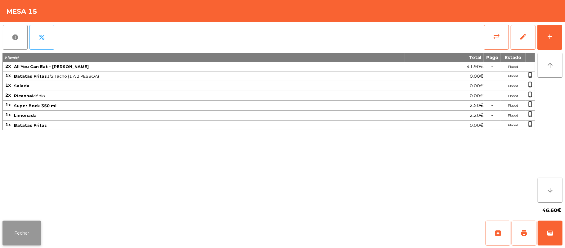
click at [24, 234] on button "Fechar" at bounding box center [21, 232] width 39 height 25
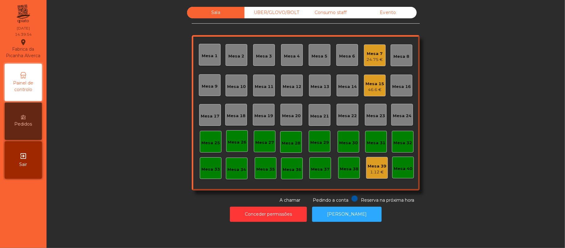
click at [364, 75] on div "Mesa 15 46.6 €" at bounding box center [375, 85] width 22 height 22
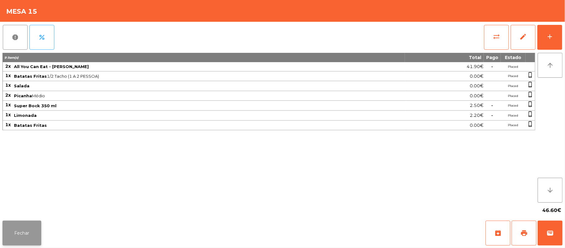
click at [25, 235] on button "Fechar" at bounding box center [21, 232] width 39 height 25
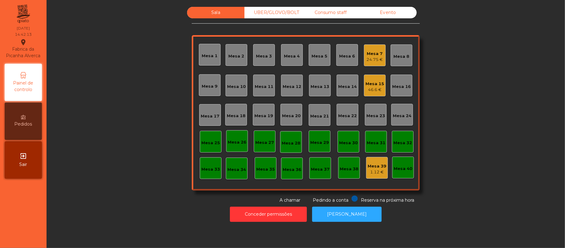
click at [374, 84] on div "Mesa 15" at bounding box center [375, 84] width 19 height 6
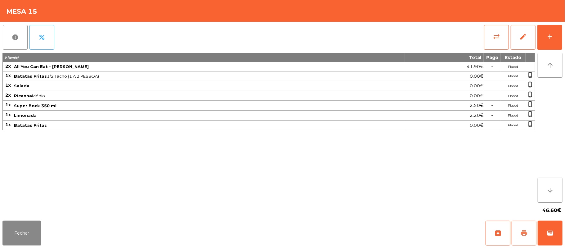
click at [521, 233] on span "print" at bounding box center [524, 232] width 7 height 7
click at [24, 233] on button "Fechar" at bounding box center [21, 232] width 39 height 25
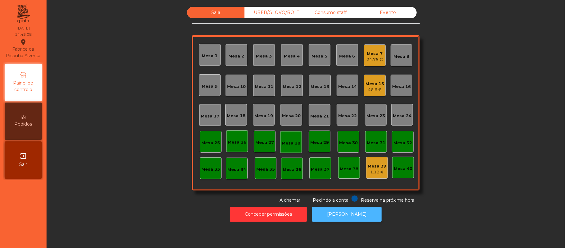
click at [350, 221] on button "[PERSON_NAME]" at bounding box center [347, 213] width 70 height 15
click at [373, 88] on div "46.6 €" at bounding box center [375, 90] width 19 height 6
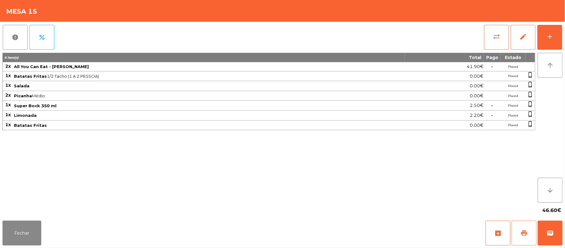
click at [526, 234] on span "print" at bounding box center [524, 232] width 7 height 7
click at [34, 237] on button "Fechar" at bounding box center [21, 232] width 39 height 25
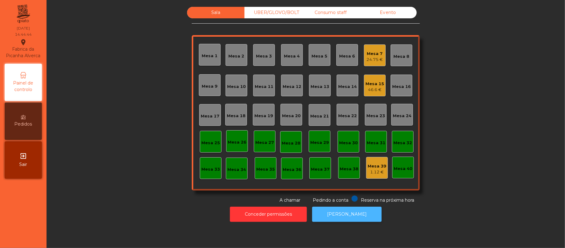
click at [353, 216] on button "[PERSON_NAME]" at bounding box center [347, 213] width 70 height 15
click at [380, 79] on div "Mesa 15 46.6 €" at bounding box center [375, 85] width 19 height 15
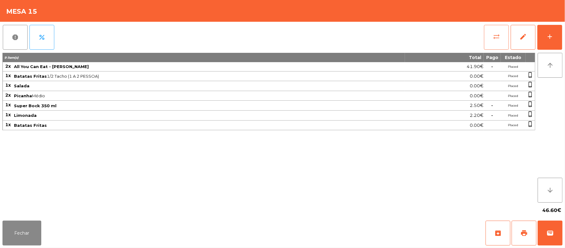
click at [489, 37] on button "sync_alt" at bounding box center [496, 37] width 25 height 25
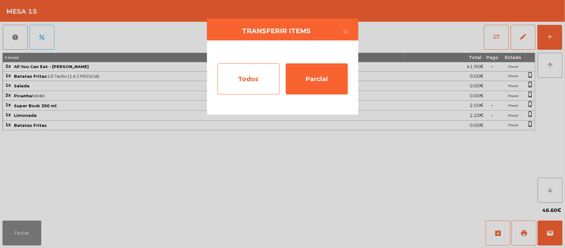
click at [236, 75] on div "Todos" at bounding box center [249, 78] width 62 height 31
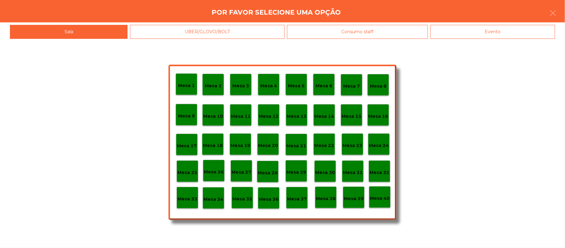
click at [482, 32] on div "Evento" at bounding box center [493, 32] width 125 height 14
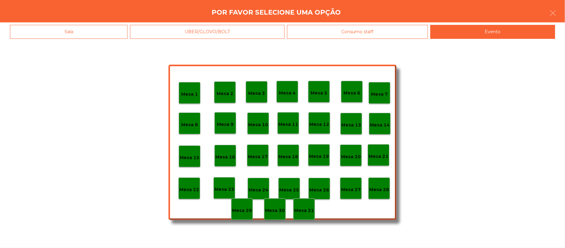
click at [381, 184] on div "Mesa 28" at bounding box center [379, 188] width 20 height 10
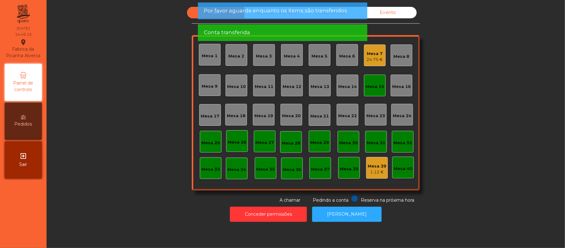
click at [375, 84] on div "Mesa 15" at bounding box center [375, 87] width 19 height 6
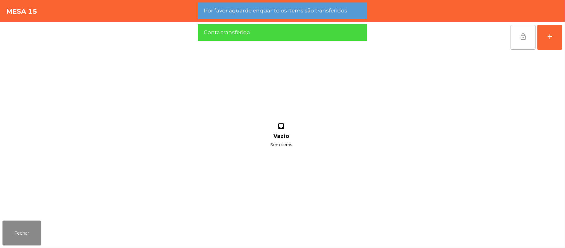
click at [524, 38] on span "lock_open" at bounding box center [523, 36] width 7 height 7
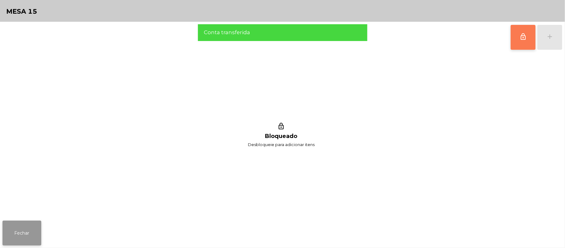
click at [19, 231] on button "Fechar" at bounding box center [21, 232] width 39 height 25
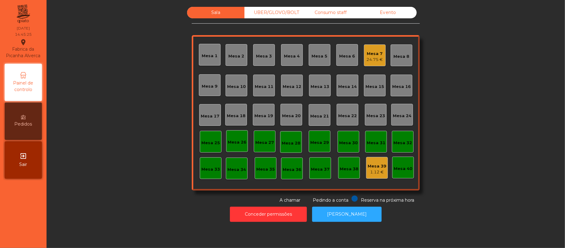
click at [371, 56] on div "Mesa 7" at bounding box center [375, 54] width 16 height 6
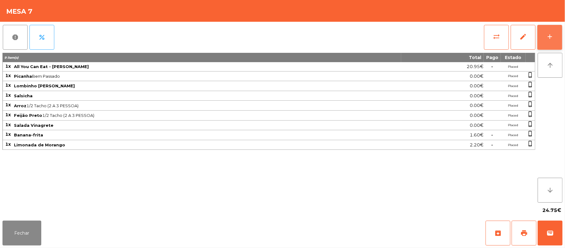
click at [552, 33] on div "add" at bounding box center [549, 36] width 7 height 7
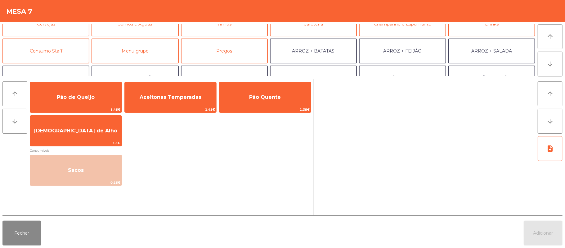
scroll to position [50, 0]
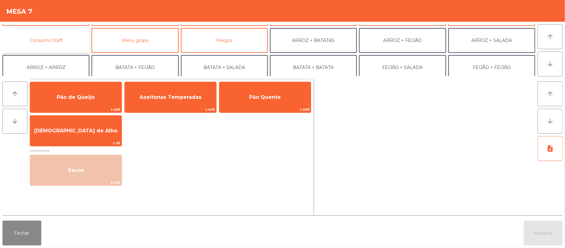
click at [75, 48] on button "Consumo Staff" at bounding box center [45, 40] width 87 height 25
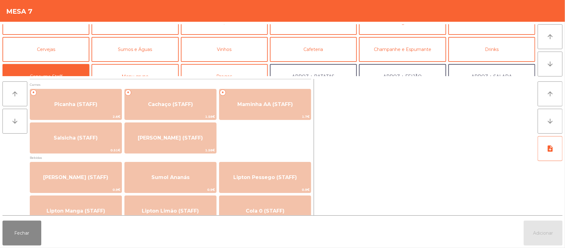
scroll to position [0, 0]
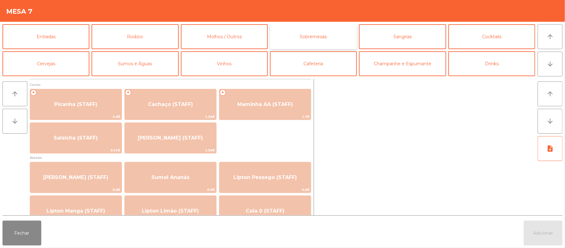
click at [296, 27] on button "Sobremesas" at bounding box center [313, 36] width 87 height 25
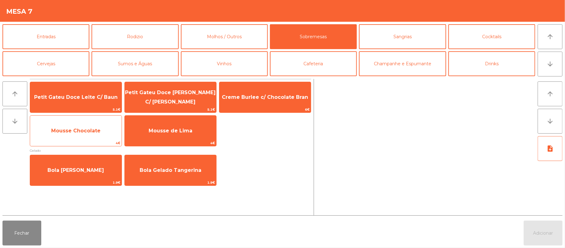
click at [103, 141] on span "4€" at bounding box center [76, 143] width 92 height 6
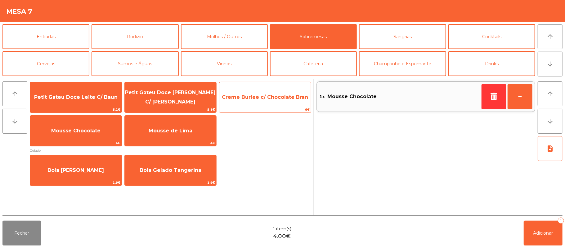
click at [269, 102] on span "Creme Burlee c/ Chocolate Bran" at bounding box center [265, 97] width 92 height 17
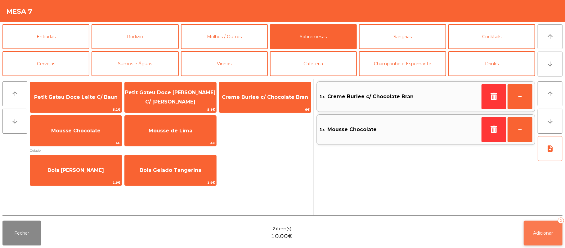
click at [542, 229] on button "Adicionar 2" at bounding box center [543, 232] width 39 height 25
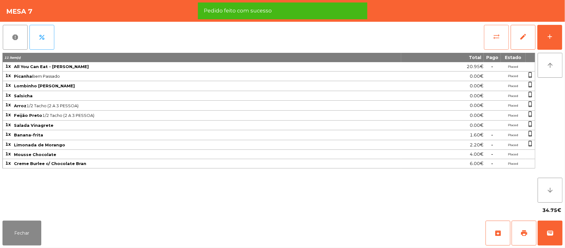
click at [489, 33] on button "sync_alt" at bounding box center [496, 37] width 25 height 25
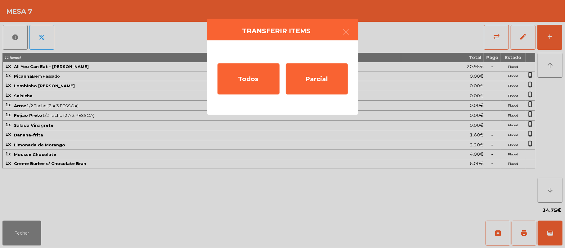
click at [441, 33] on ngb-modal-window "Transferir items Todos Parcial" at bounding box center [282, 124] width 565 height 248
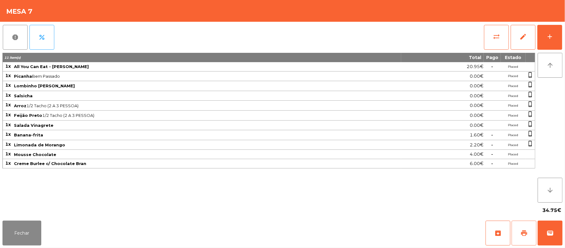
click at [524, 233] on span "print" at bounding box center [524, 232] width 7 height 7
click at [29, 223] on button "Fechar" at bounding box center [21, 232] width 39 height 25
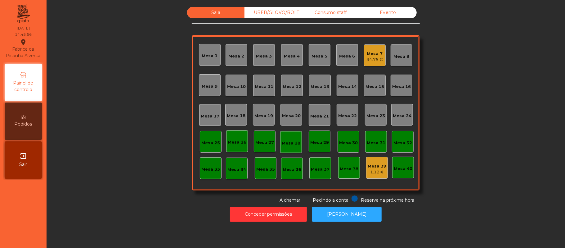
click at [350, 11] on div "Consumo staff" at bounding box center [330, 12] width 57 height 11
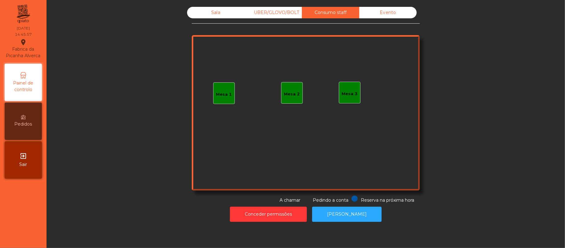
click at [354, 94] on div "Mesa 3" at bounding box center [350, 94] width 16 height 6
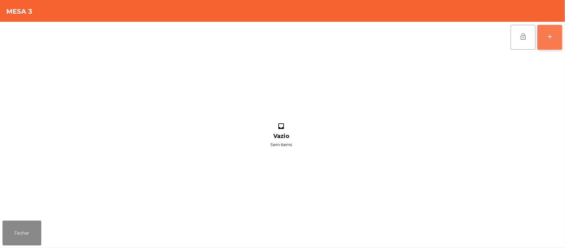
click at [554, 35] on button "add" at bounding box center [550, 37] width 25 height 25
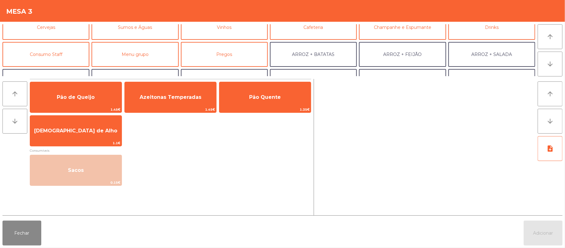
scroll to position [41, 0]
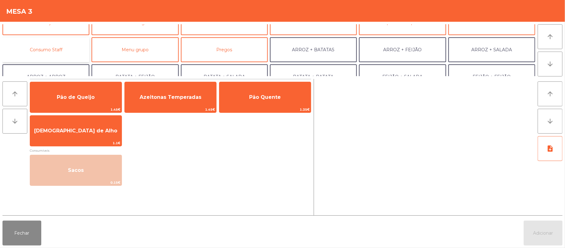
click at [65, 46] on button "Consumo Staff" at bounding box center [45, 49] width 87 height 25
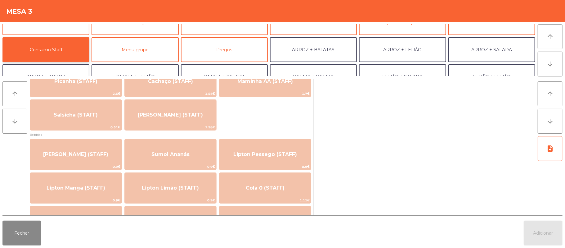
scroll to position [12, 0]
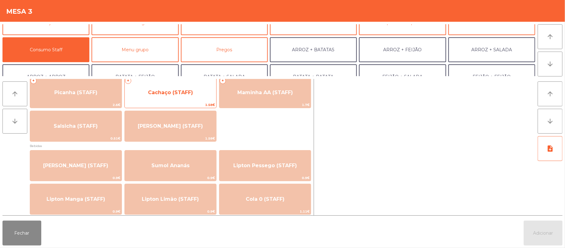
click at [184, 94] on span "Cachaço (STAFF)" at bounding box center [170, 92] width 45 height 6
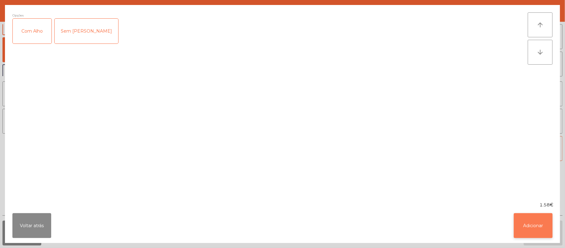
click at [530, 227] on button "Adicionar" at bounding box center [533, 225] width 39 height 25
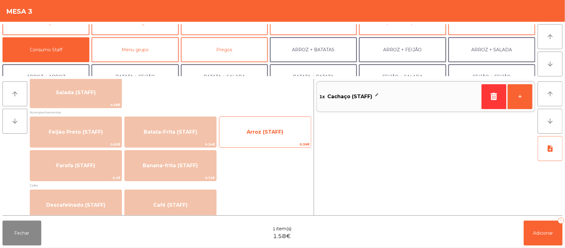
click at [272, 137] on span "Arroz (STAFF)" at bounding box center [265, 132] width 92 height 17
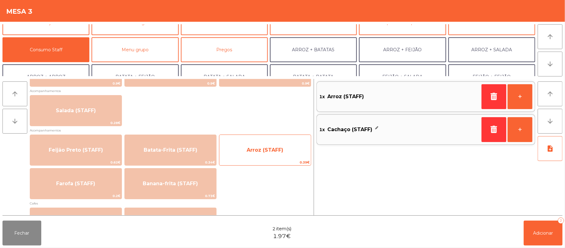
scroll to position [238, 0]
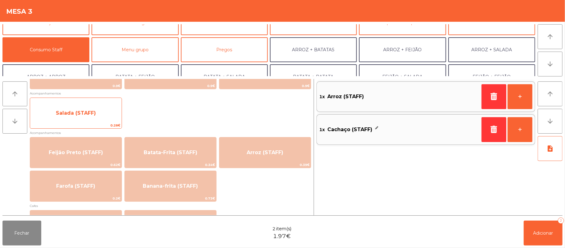
click at [101, 113] on span "Salada (STAFF)" at bounding box center [76, 113] width 92 height 17
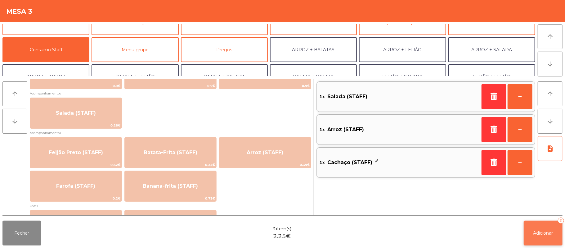
click at [534, 225] on button "Adicionar 3" at bounding box center [543, 232] width 39 height 25
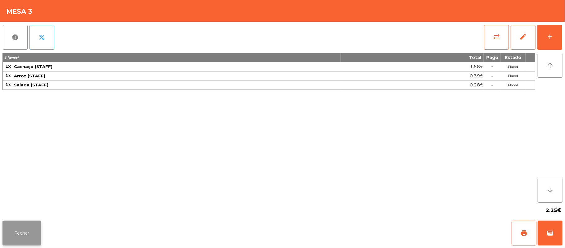
click at [21, 233] on button "Fechar" at bounding box center [21, 232] width 39 height 25
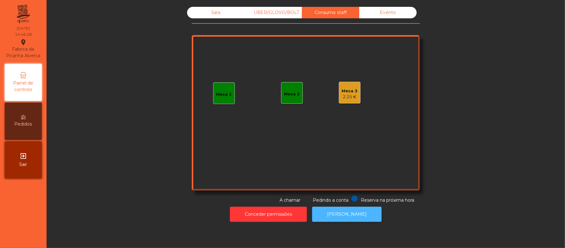
click at [371, 217] on button "[PERSON_NAME]" at bounding box center [347, 213] width 70 height 15
click at [227, 13] on div "Sala" at bounding box center [215, 12] width 57 height 11
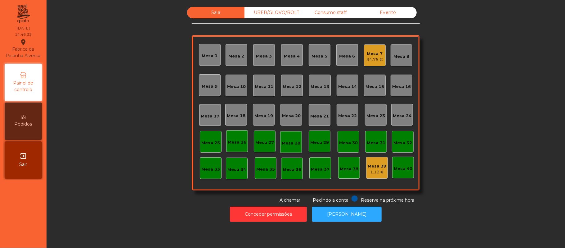
click at [378, 64] on div "Mesa 7 34.75 €" at bounding box center [375, 55] width 22 height 22
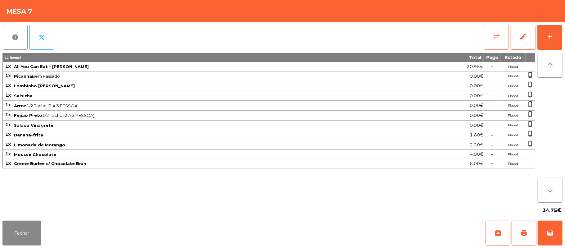
click at [498, 38] on span "sync_alt" at bounding box center [496, 36] width 7 height 7
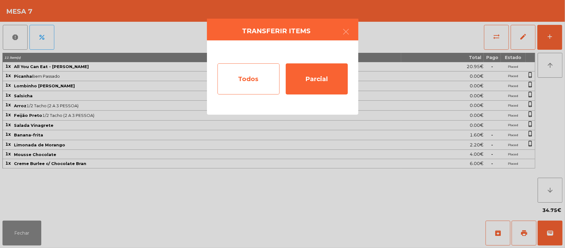
click at [250, 80] on div "Todos" at bounding box center [249, 78] width 62 height 31
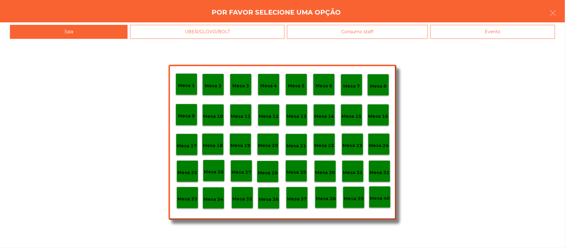
click at [512, 31] on div "Evento" at bounding box center [493, 32] width 125 height 14
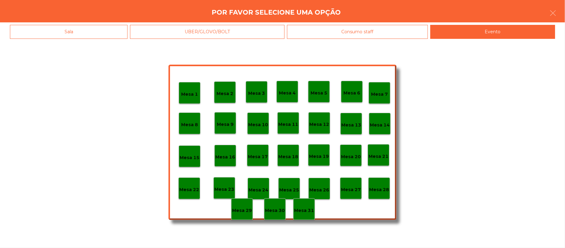
click at [379, 189] on p "Mesa 28" at bounding box center [379, 189] width 20 height 7
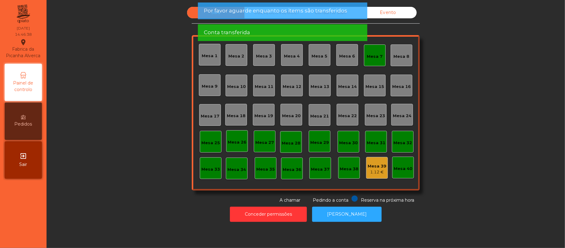
click at [369, 49] on div "Mesa 7" at bounding box center [375, 55] width 22 height 22
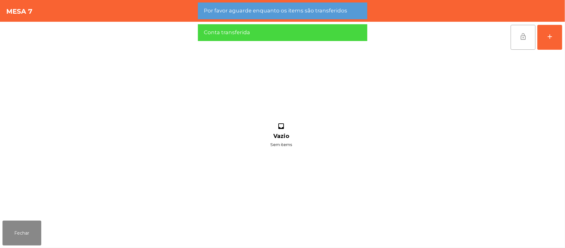
click at [520, 35] on span "lock_open" at bounding box center [523, 36] width 7 height 7
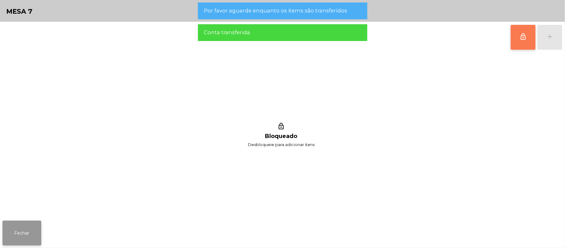
click at [5, 232] on button "Fechar" at bounding box center [21, 232] width 39 height 25
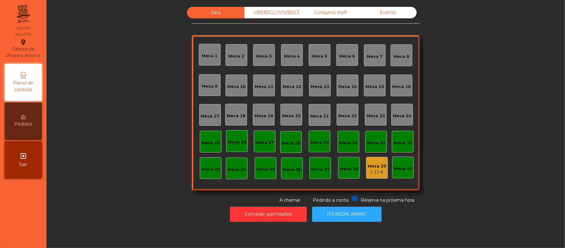
click at [391, 16] on div "Evento" at bounding box center [387, 12] width 57 height 11
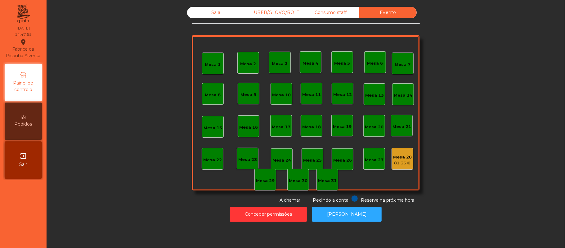
click at [407, 163] on div "81.35 €" at bounding box center [402, 163] width 19 height 6
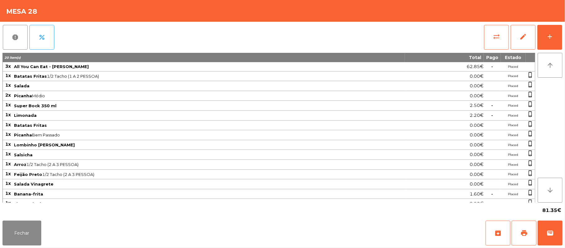
scroll to position [29, 0]
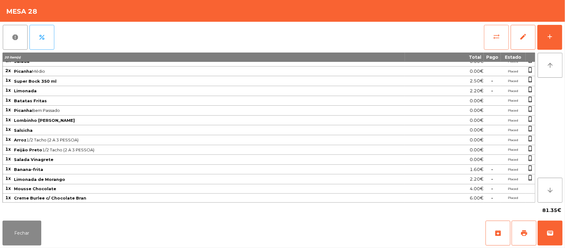
click at [490, 37] on button "sync_alt" at bounding box center [496, 37] width 25 height 25
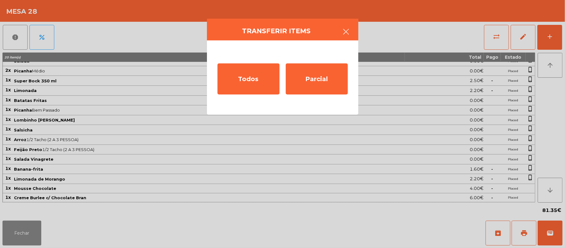
click at [347, 25] on button "button" at bounding box center [346, 32] width 17 height 19
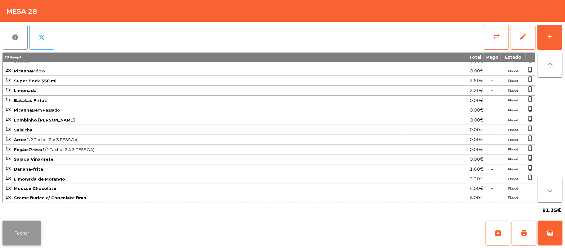
click at [18, 236] on button "Fechar" at bounding box center [21, 232] width 39 height 25
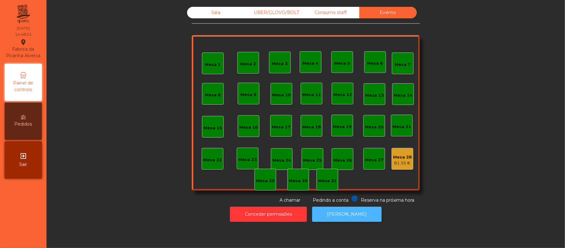
click at [356, 217] on button "[PERSON_NAME]" at bounding box center [347, 213] width 70 height 15
click at [398, 156] on div "Mesa 28" at bounding box center [402, 157] width 19 height 6
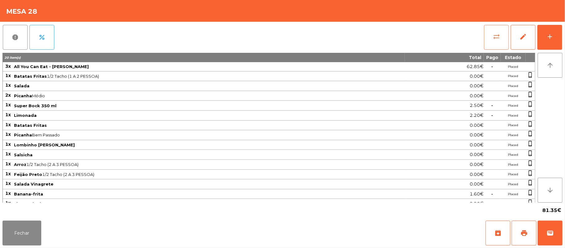
click at [493, 40] on button "sync_alt" at bounding box center [496, 37] width 25 height 25
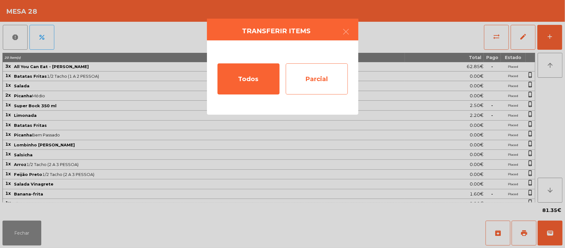
click at [327, 82] on div "Parcial" at bounding box center [317, 78] width 62 height 31
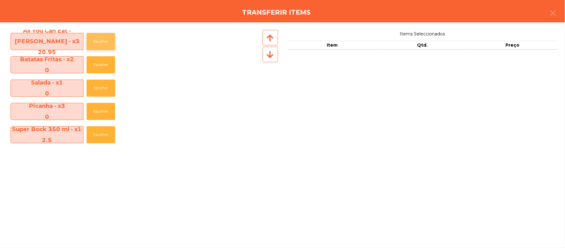
click at [101, 40] on button "Escolher" at bounding box center [101, 41] width 29 height 17
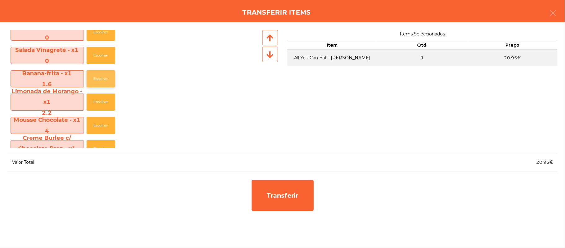
click at [107, 80] on button "Escolher" at bounding box center [101, 78] width 29 height 17
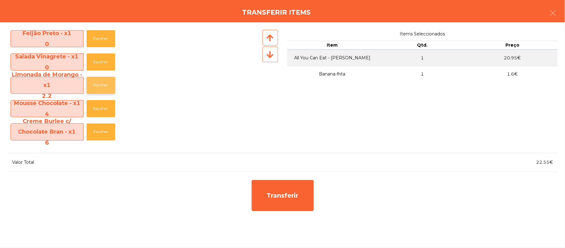
click at [103, 91] on button "Escolher" at bounding box center [101, 85] width 29 height 17
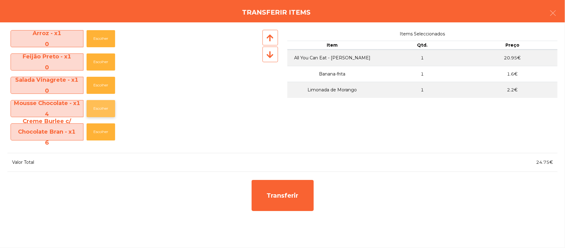
click at [105, 108] on button "Escolher" at bounding box center [101, 108] width 29 height 17
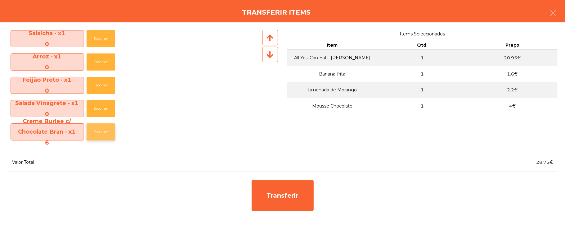
click at [104, 133] on button "Escolher" at bounding box center [101, 131] width 29 height 17
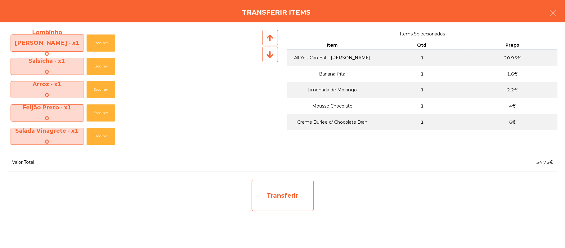
click at [284, 187] on div "Transferir" at bounding box center [283, 195] width 62 height 31
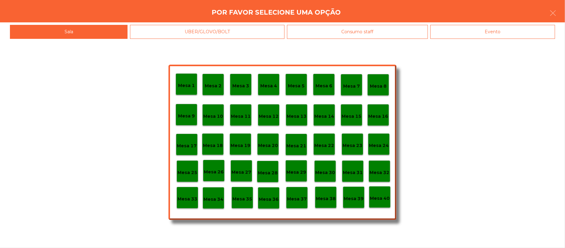
click at [190, 198] on p "Mesa 33" at bounding box center [188, 198] width 20 height 7
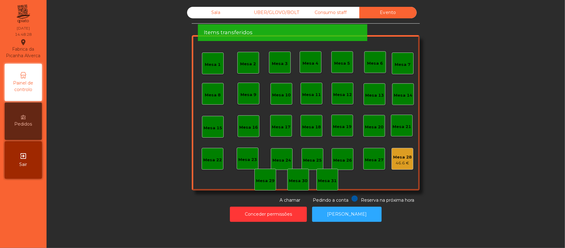
click at [201, 11] on div "Por favor aguarde enquanto os items são transferidos" at bounding box center [282, 10] width 169 height 17
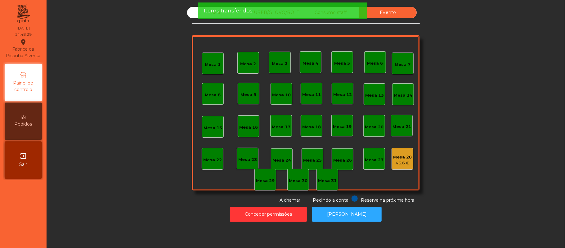
click at [211, 15] on div "Items transferidos" at bounding box center [282, 10] width 169 height 17
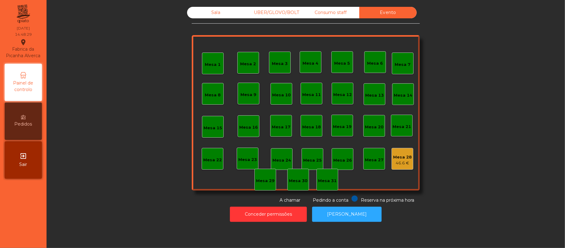
click at [200, 15] on div "Sala" at bounding box center [215, 12] width 57 height 11
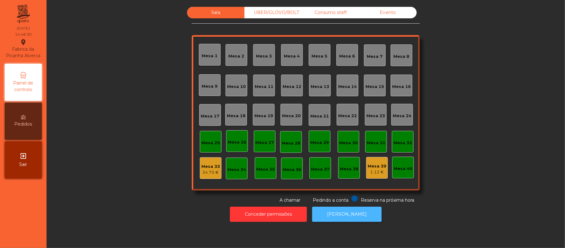
click at [337, 215] on button "[PERSON_NAME]" at bounding box center [347, 213] width 70 height 15
click at [376, 169] on div "1.12 €" at bounding box center [377, 172] width 19 height 6
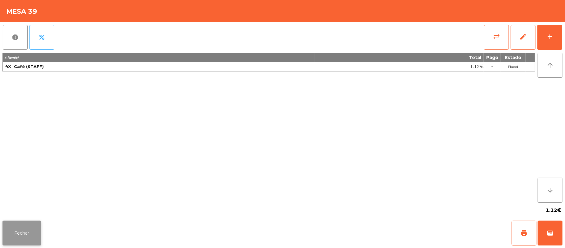
click at [20, 226] on button "Fechar" at bounding box center [21, 232] width 39 height 25
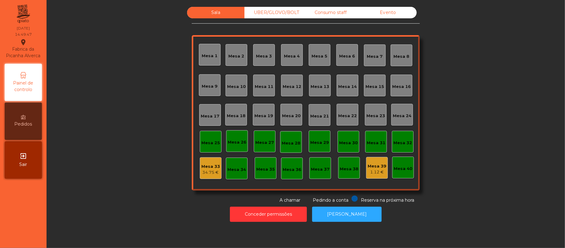
click at [323, 11] on div "Consumo staff" at bounding box center [330, 12] width 57 height 11
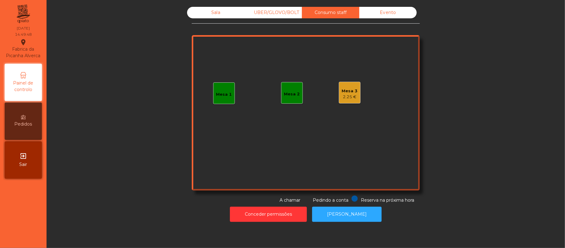
click at [285, 91] on div "Mesa 2" at bounding box center [292, 94] width 16 height 6
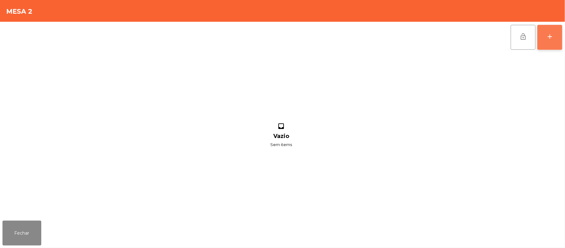
click at [542, 38] on button "add" at bounding box center [550, 37] width 25 height 25
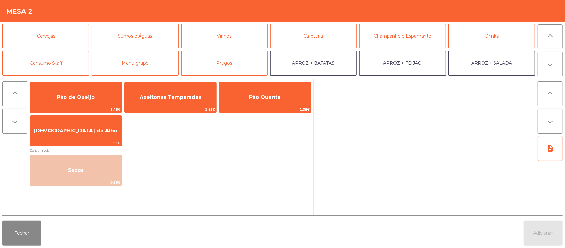
scroll to position [33, 0]
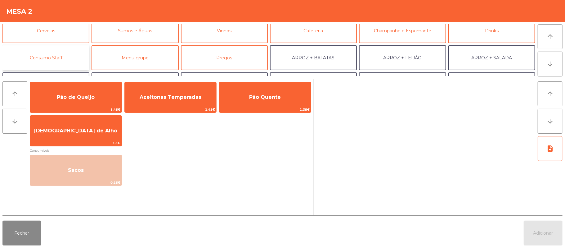
click at [56, 55] on button "Consumo Staff" at bounding box center [45, 57] width 87 height 25
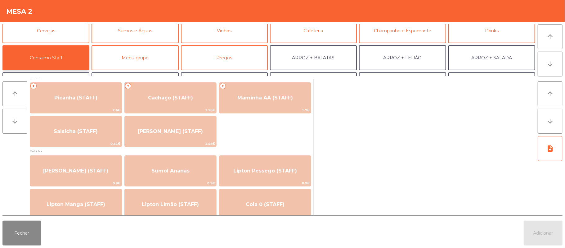
scroll to position [0, 0]
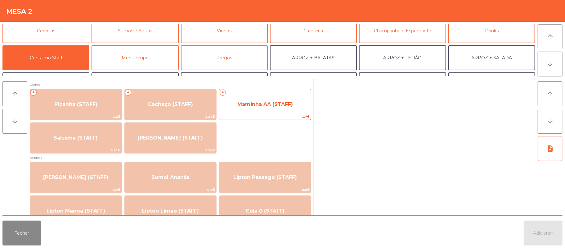
click at [263, 110] on span "Maminha AA (STAFF)" at bounding box center [265, 104] width 92 height 17
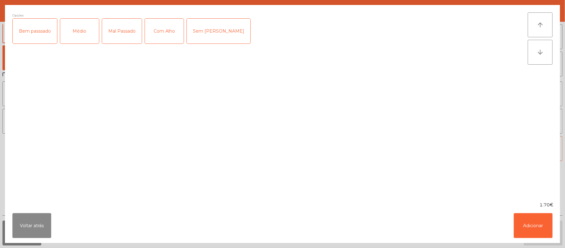
click at [84, 41] on div "Médio" at bounding box center [79, 31] width 39 height 25
click at [539, 102] on div "arrow_upward arrow_downward" at bounding box center [540, 103] width 25 height 182
click at [169, 34] on div "Com Alho" at bounding box center [164, 31] width 39 height 25
click at [536, 225] on button "Adicionar" at bounding box center [533, 225] width 39 height 25
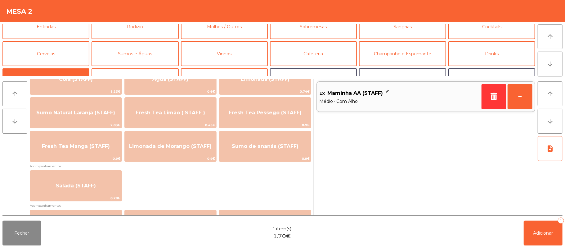
scroll to position [165, 0]
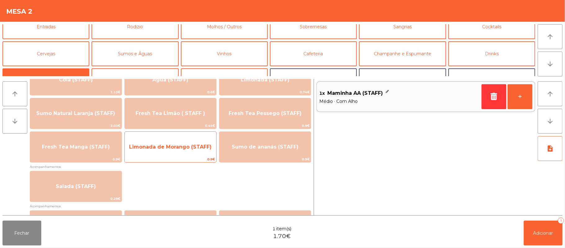
click at [188, 148] on span "Limonada de Morango (STAFF)" at bounding box center [170, 147] width 83 height 6
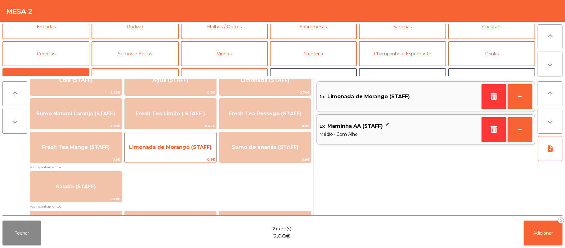
scroll to position [165, 0]
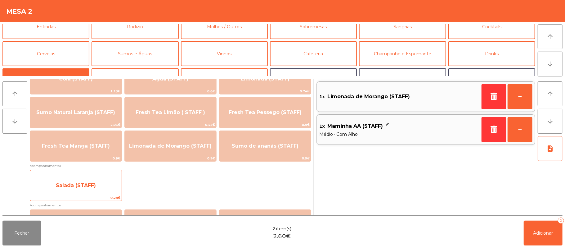
click at [115, 197] on span "0.28€" at bounding box center [76, 198] width 92 height 6
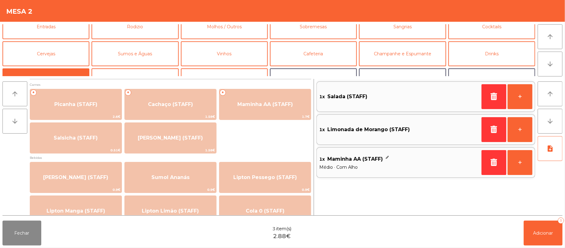
scroll to position [0, 0]
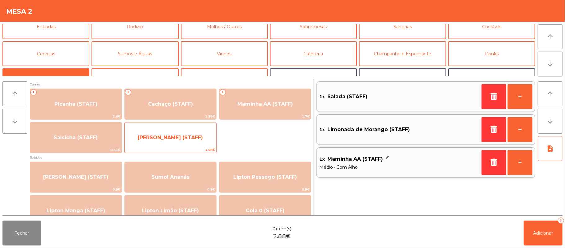
click at [201, 140] on span "[PERSON_NAME] (STAFF)" at bounding box center [171, 137] width 92 height 17
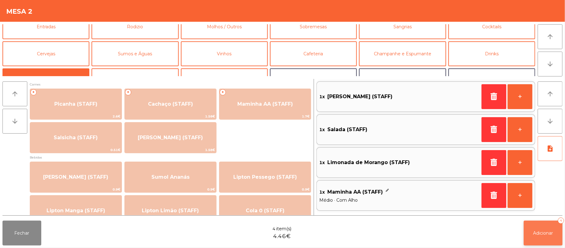
click at [547, 233] on span "Adicionar" at bounding box center [544, 233] width 20 height 6
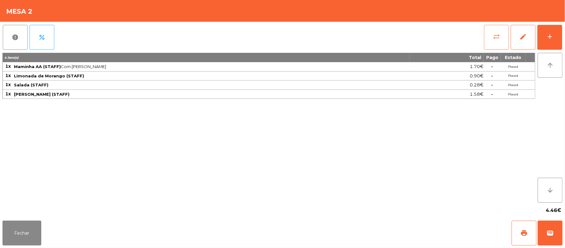
click at [487, 35] on button "sync_alt" at bounding box center [496, 37] width 25 height 25
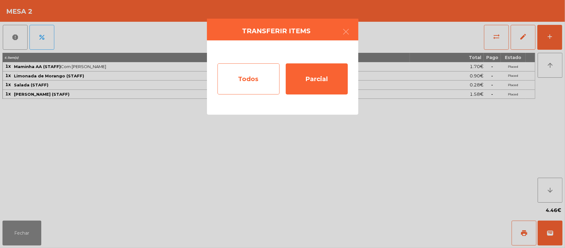
click at [251, 72] on div "Todos" at bounding box center [249, 78] width 62 height 31
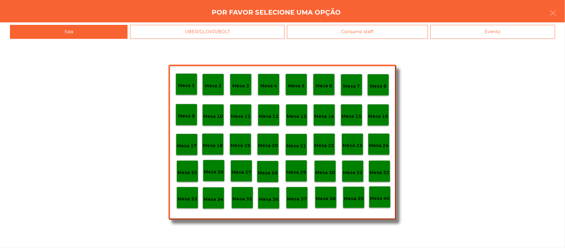
click at [502, 31] on div "Evento" at bounding box center [493, 32] width 125 height 14
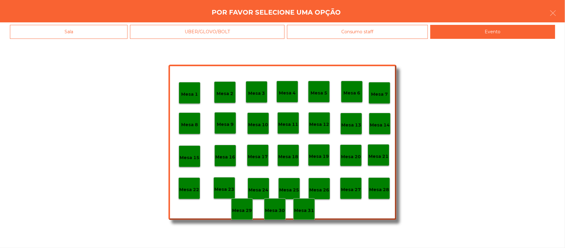
click at [389, 184] on div "Mesa 28" at bounding box center [379, 188] width 20 height 10
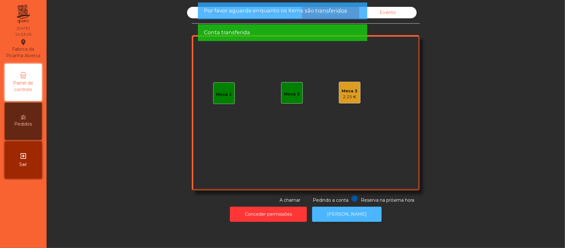
click at [354, 221] on button "[PERSON_NAME]" at bounding box center [347, 213] width 70 height 15
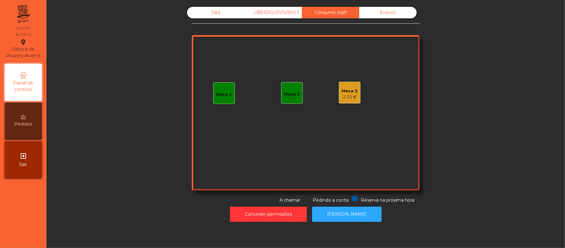
click at [213, 18] on div "Sala" at bounding box center [215, 12] width 57 height 11
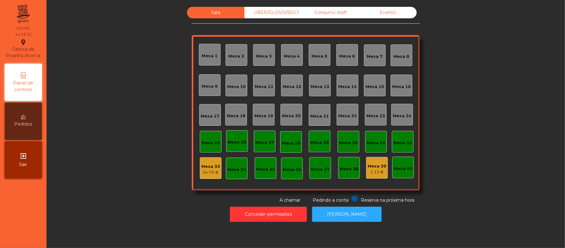
click at [331, 12] on div "Consumo staff" at bounding box center [330, 12] width 57 height 11
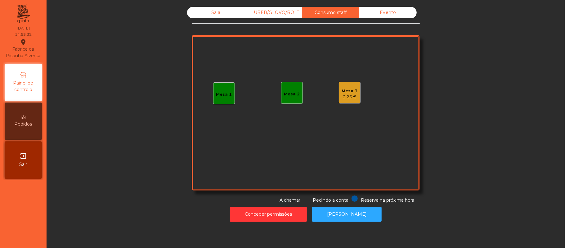
click at [354, 96] on div "Mesa 3 2.25 €" at bounding box center [350, 93] width 22 height 22
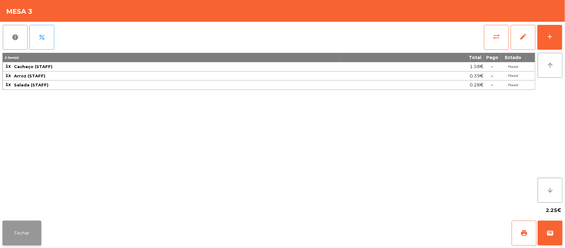
click at [20, 231] on button "Fechar" at bounding box center [21, 232] width 39 height 25
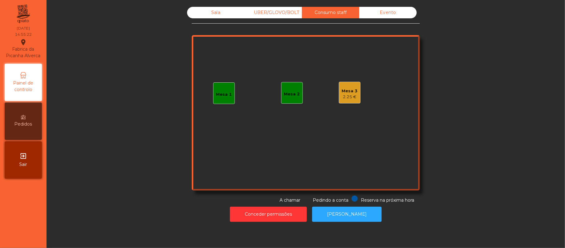
click at [210, 12] on div "Sala" at bounding box center [215, 12] width 57 height 11
